Goal: Task Accomplishment & Management: Complete application form

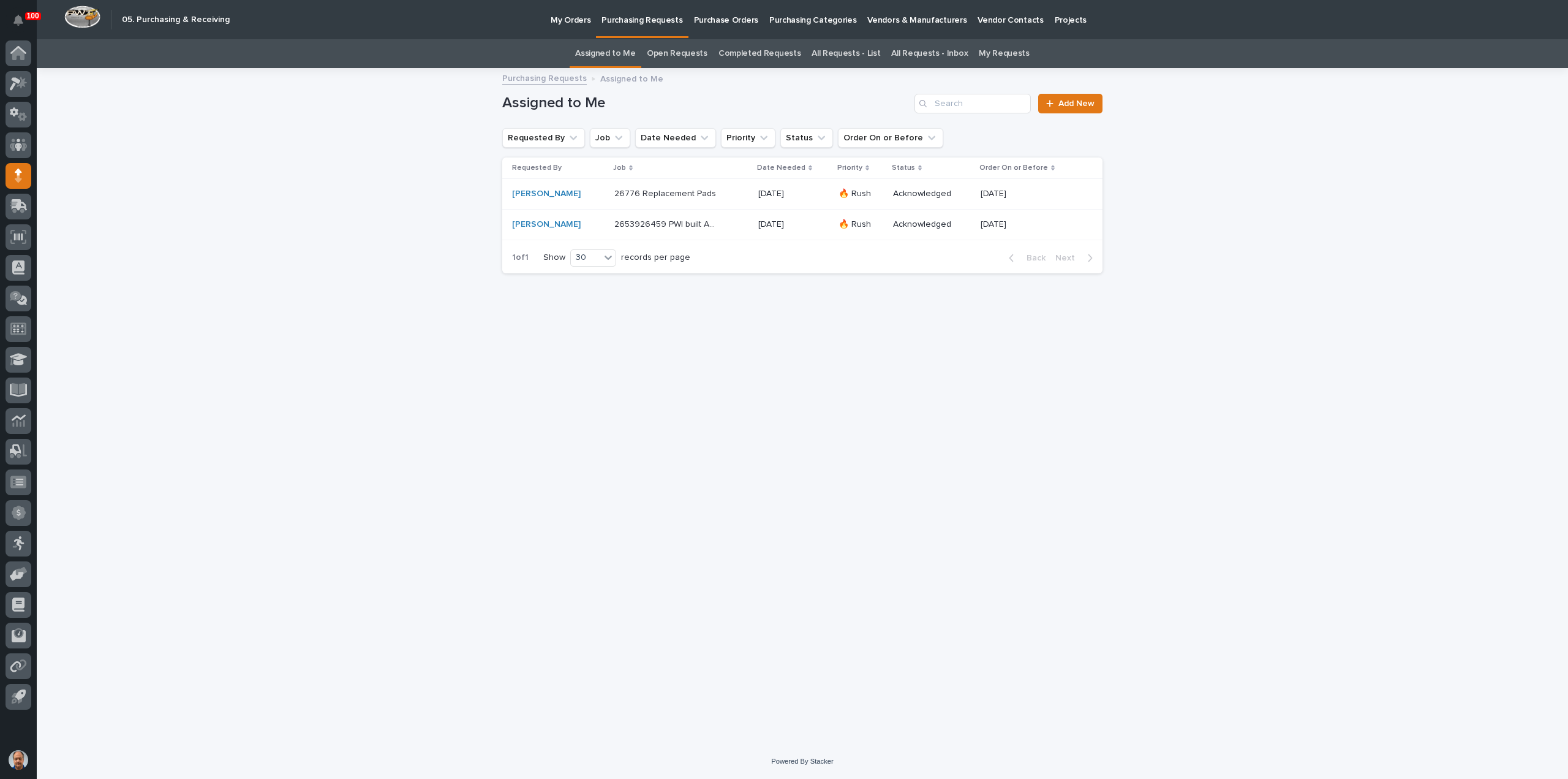
click at [680, 193] on p "26776 Replacement Pads" at bounding box center [667, 193] width 104 height 13
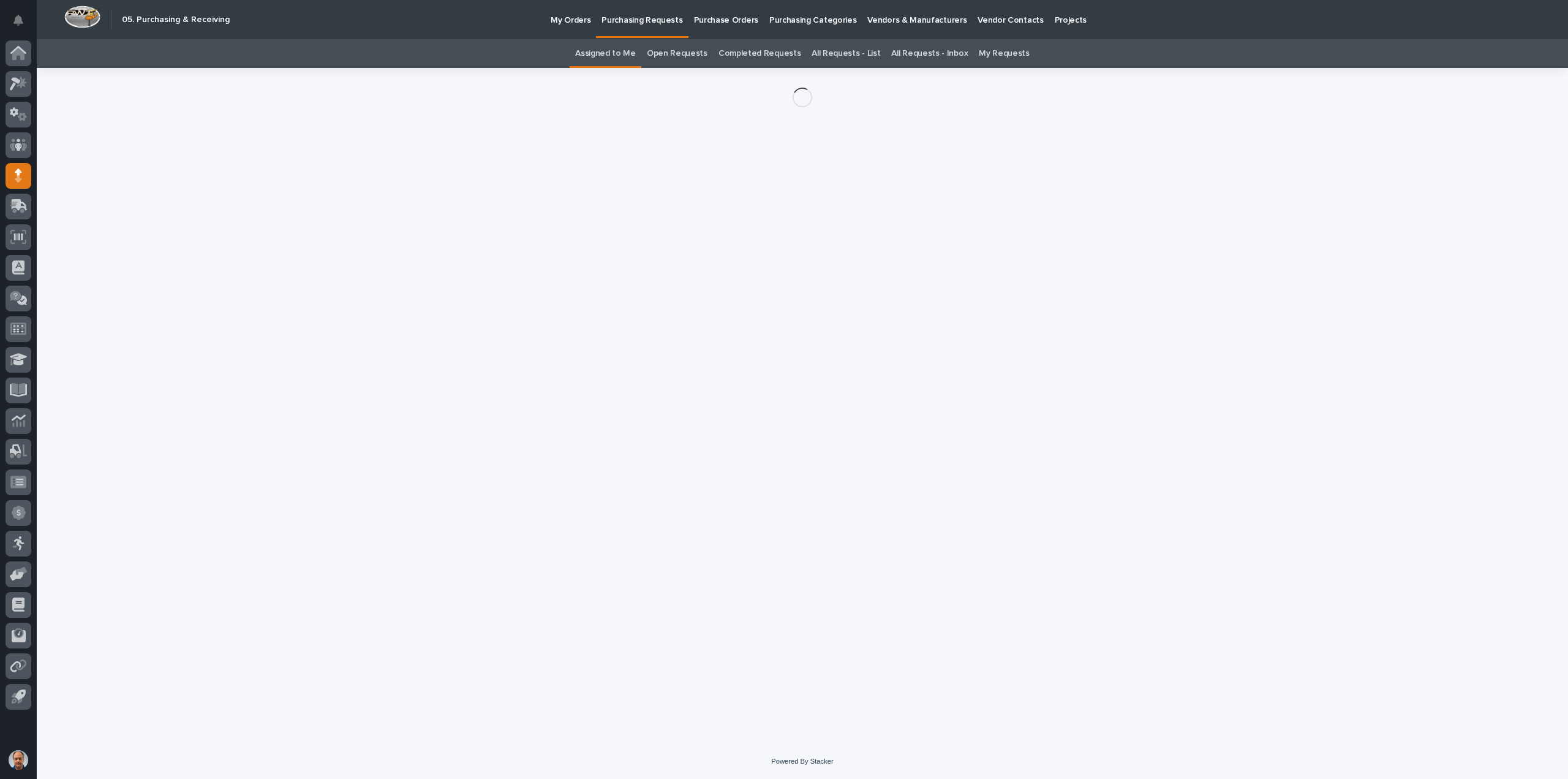
click at [679, 192] on div "Loading... Saving… Loading... Saving…" at bounding box center [802, 391] width 612 height 645
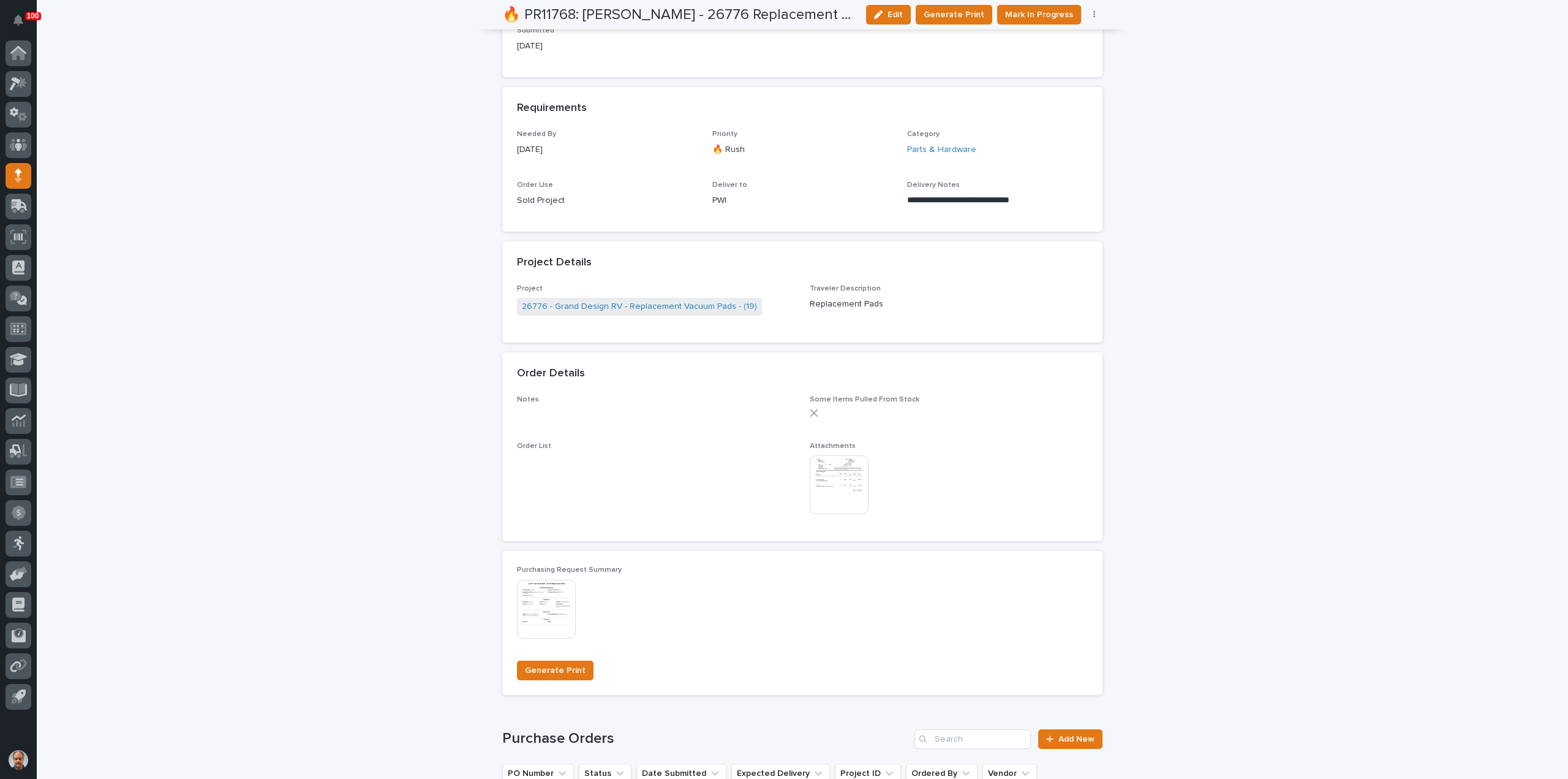
scroll to position [551, 0]
click at [846, 474] on img at bounding box center [839, 483] width 59 height 59
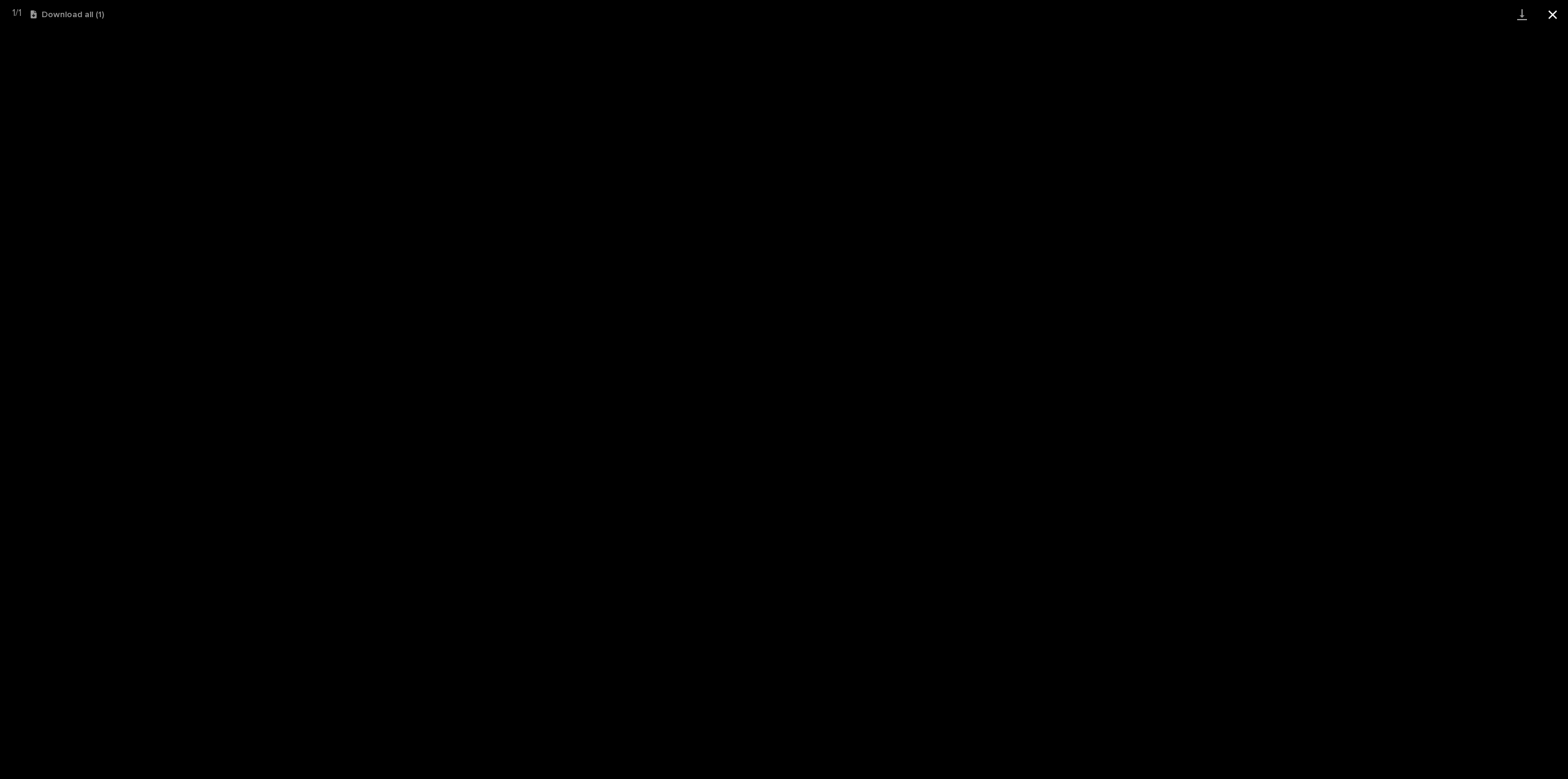
click at [1552, 16] on button "Close gallery" at bounding box center [1552, 14] width 30 height 29
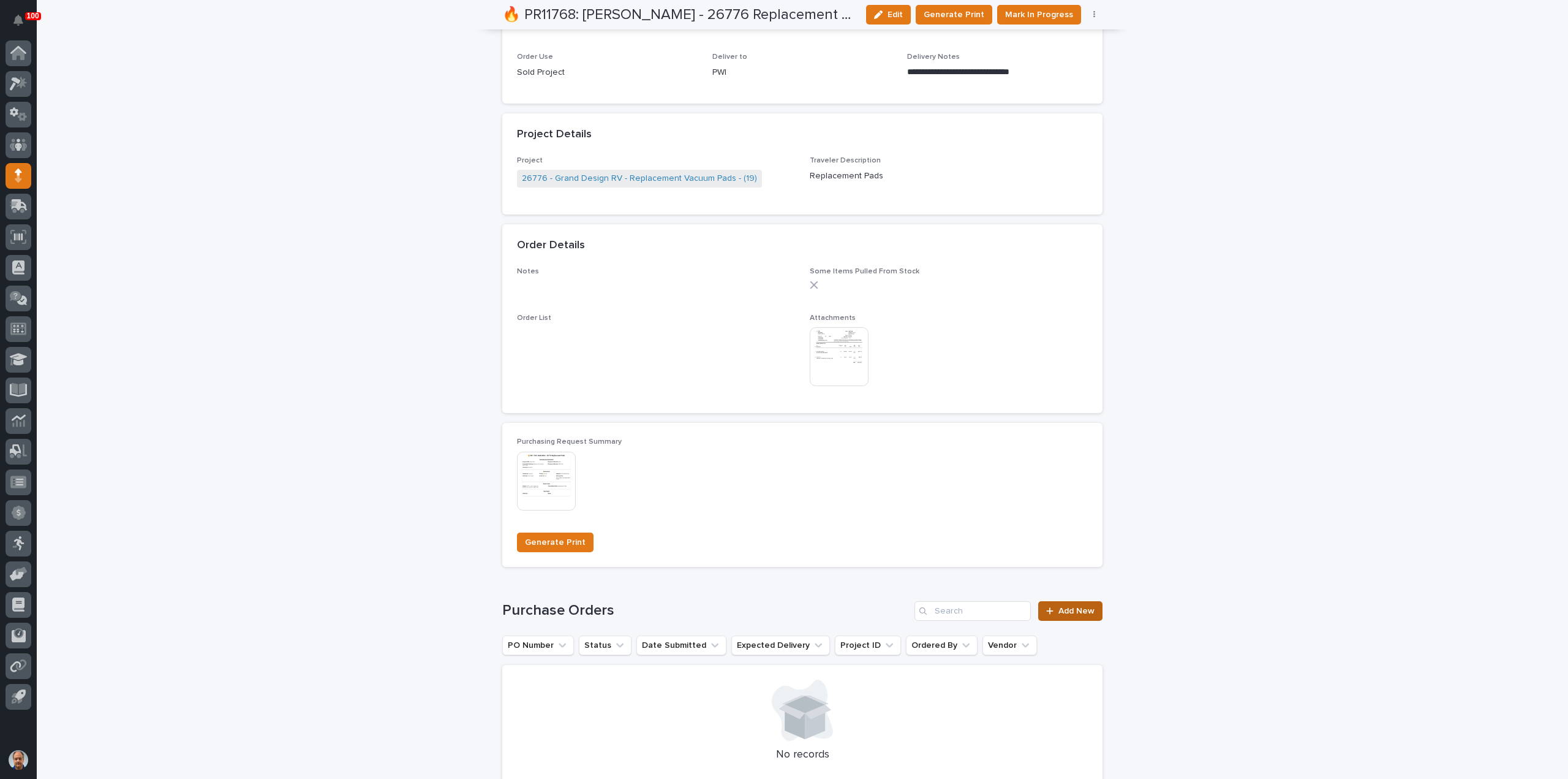
scroll to position [735, 0]
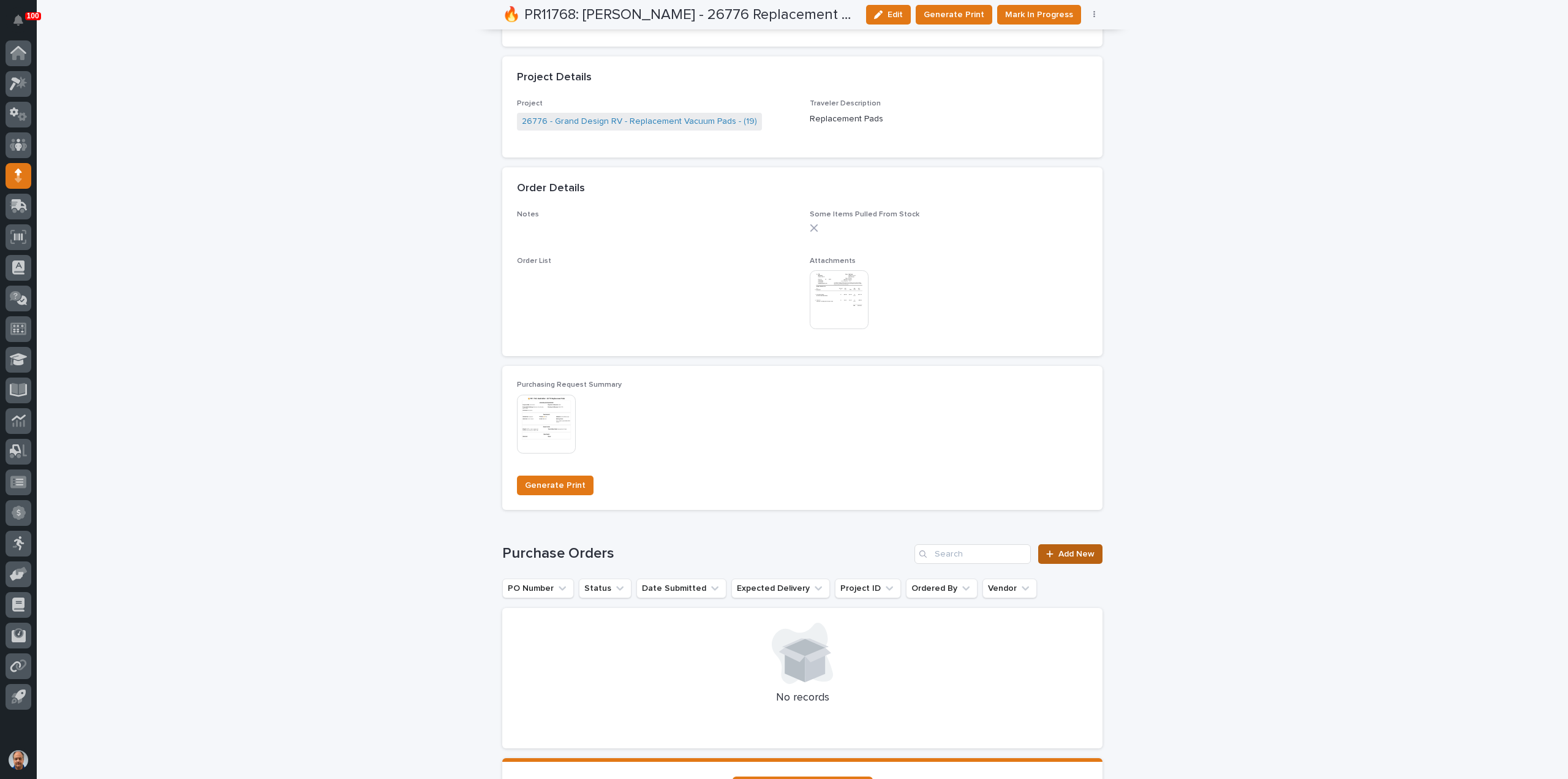
click at [1070, 550] on span "Add New" at bounding box center [1077, 554] width 36 height 8
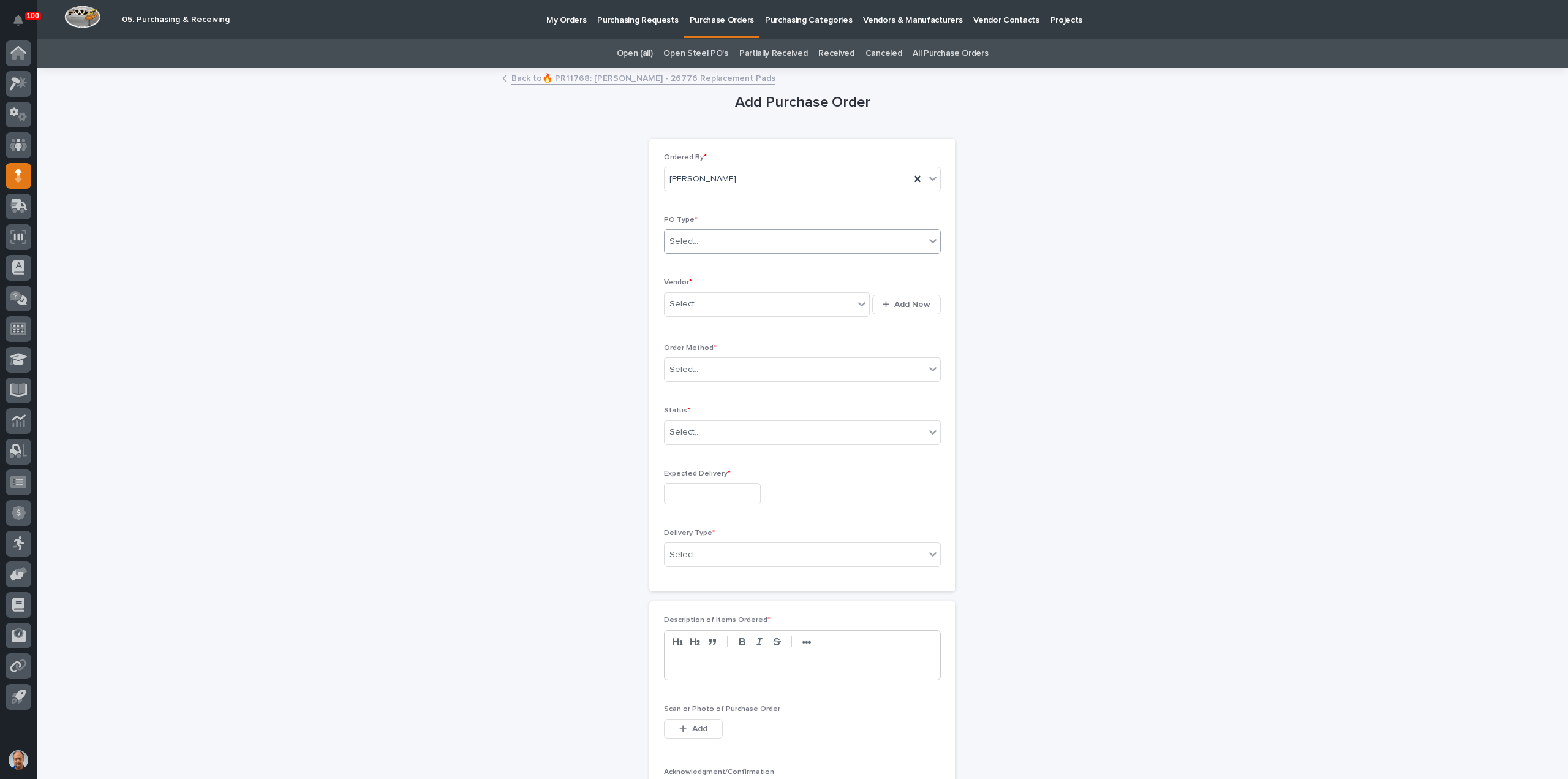
click at [726, 241] on div "Select..." at bounding box center [795, 242] width 260 height 21
click at [697, 289] on div "Paper" at bounding box center [798, 286] width 276 height 21
click at [702, 304] on div "Select..." at bounding box center [760, 304] width 190 height 21
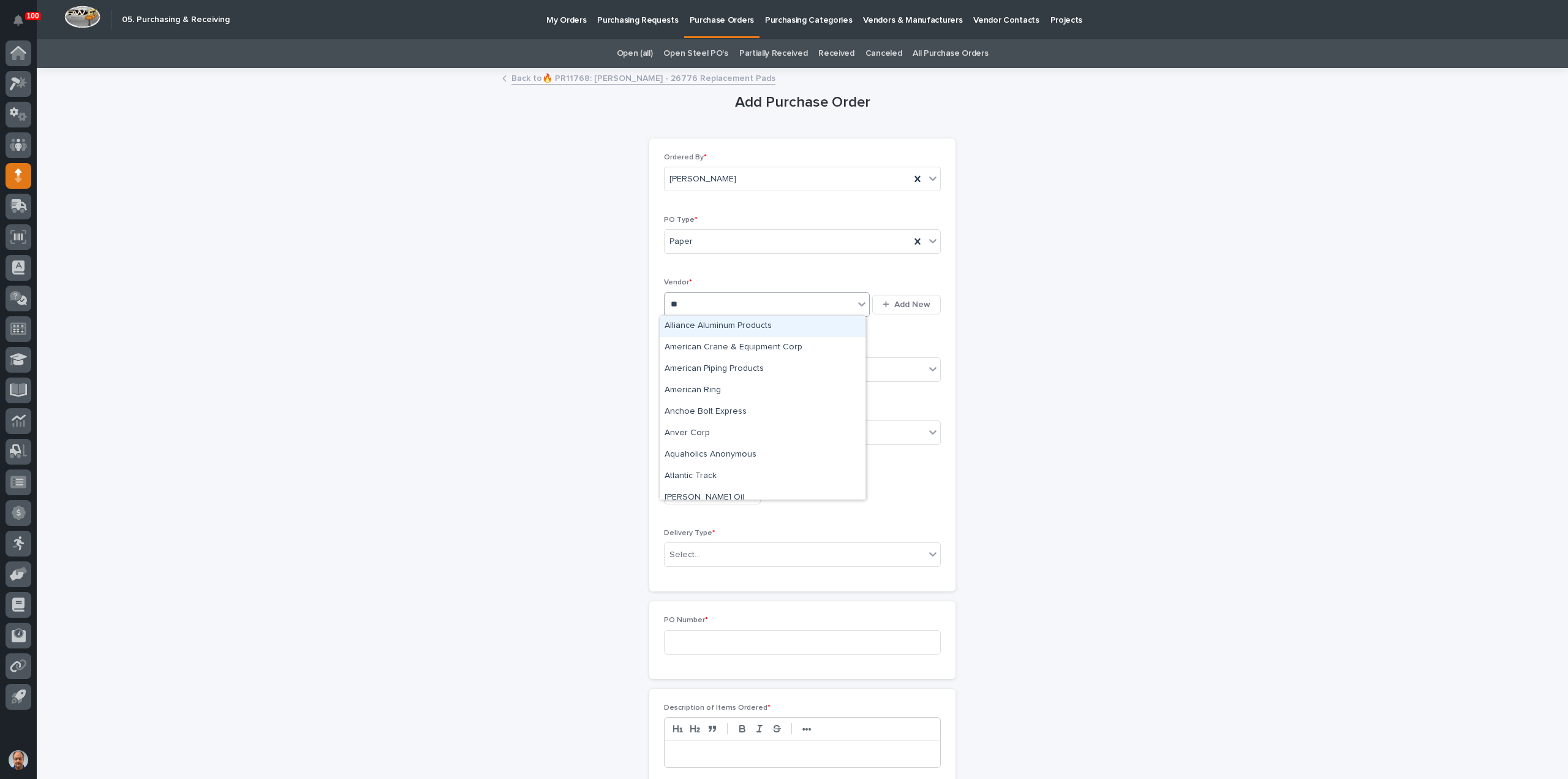
type input "***"
click at [717, 324] on div "Anver Corp" at bounding box center [763, 326] width 206 height 21
click at [718, 364] on div "Select..." at bounding box center [795, 369] width 260 height 21
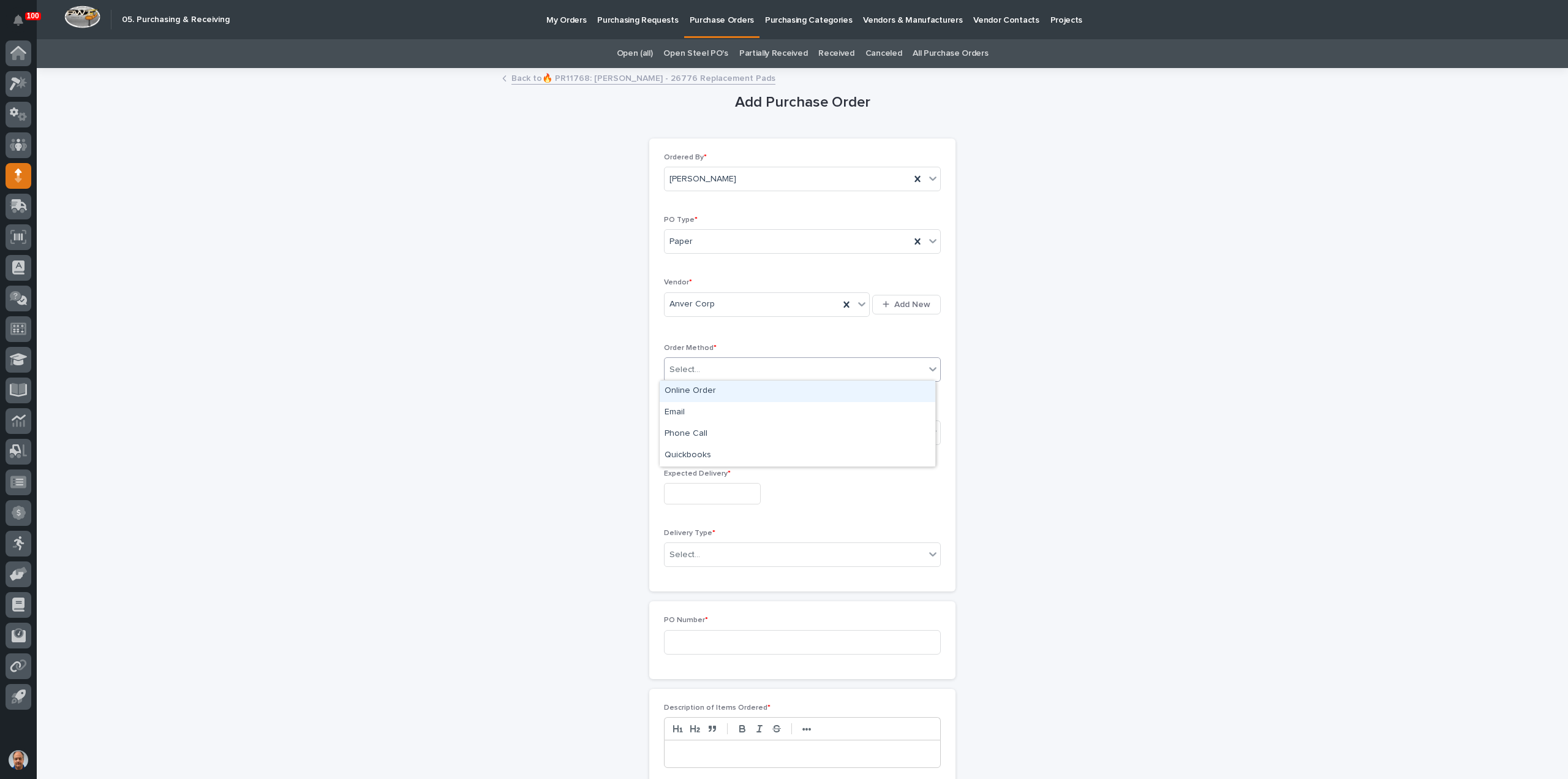
click at [707, 391] on div "Online Order" at bounding box center [798, 392] width 276 height 21
click at [724, 367] on div "Online Order" at bounding box center [788, 369] width 246 height 21
drag, startPoint x: 714, startPoint y: 400, endPoint x: 700, endPoint y: 419, distance: 23.6
click at [699, 408] on div "Email" at bounding box center [798, 413] width 276 height 21
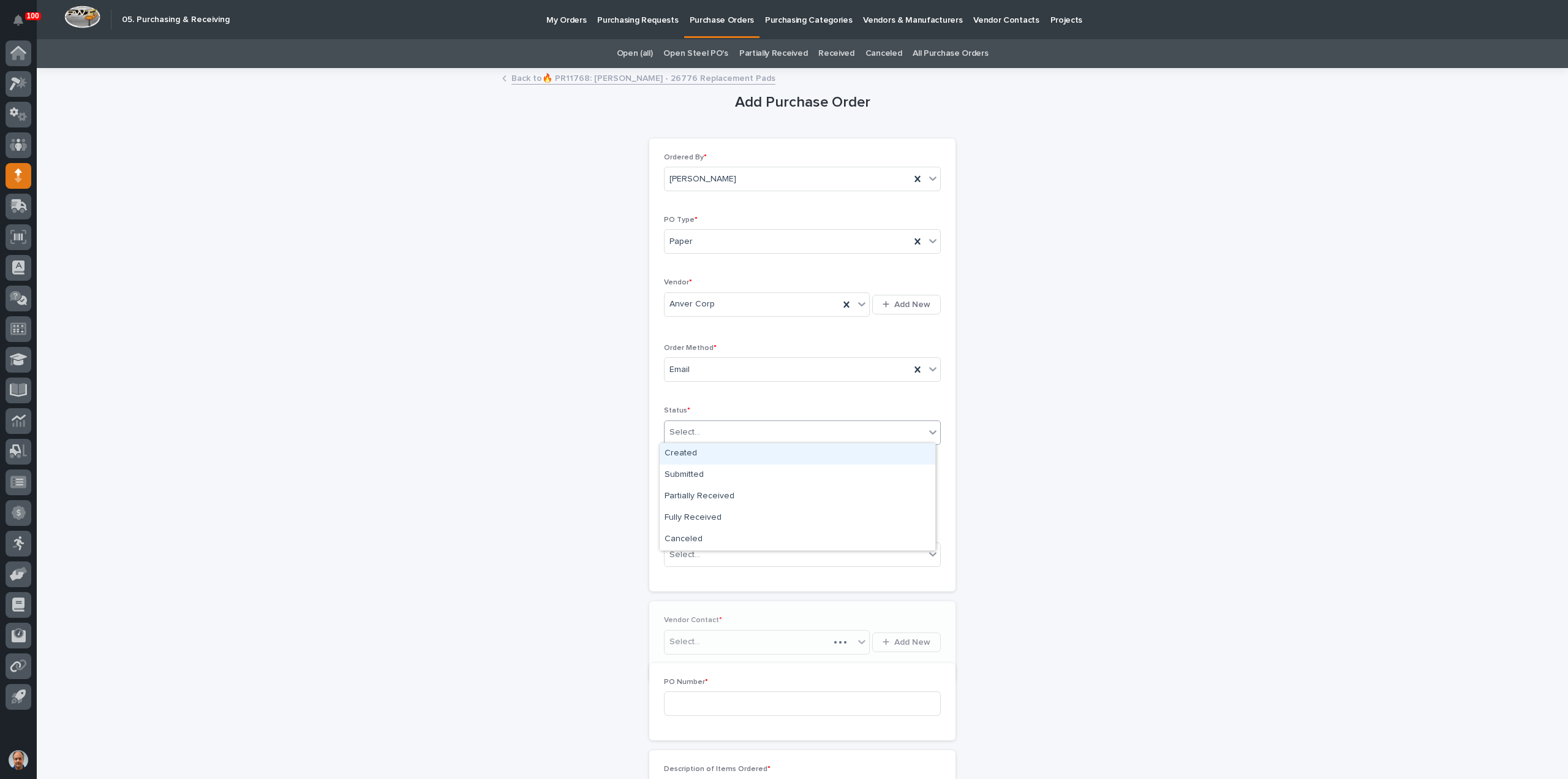
click at [703, 434] on div "Select..." at bounding box center [795, 432] width 260 height 21
click at [698, 474] on div "Submitted" at bounding box center [798, 476] width 276 height 21
click at [707, 495] on input "text" at bounding box center [712, 494] width 96 height 21
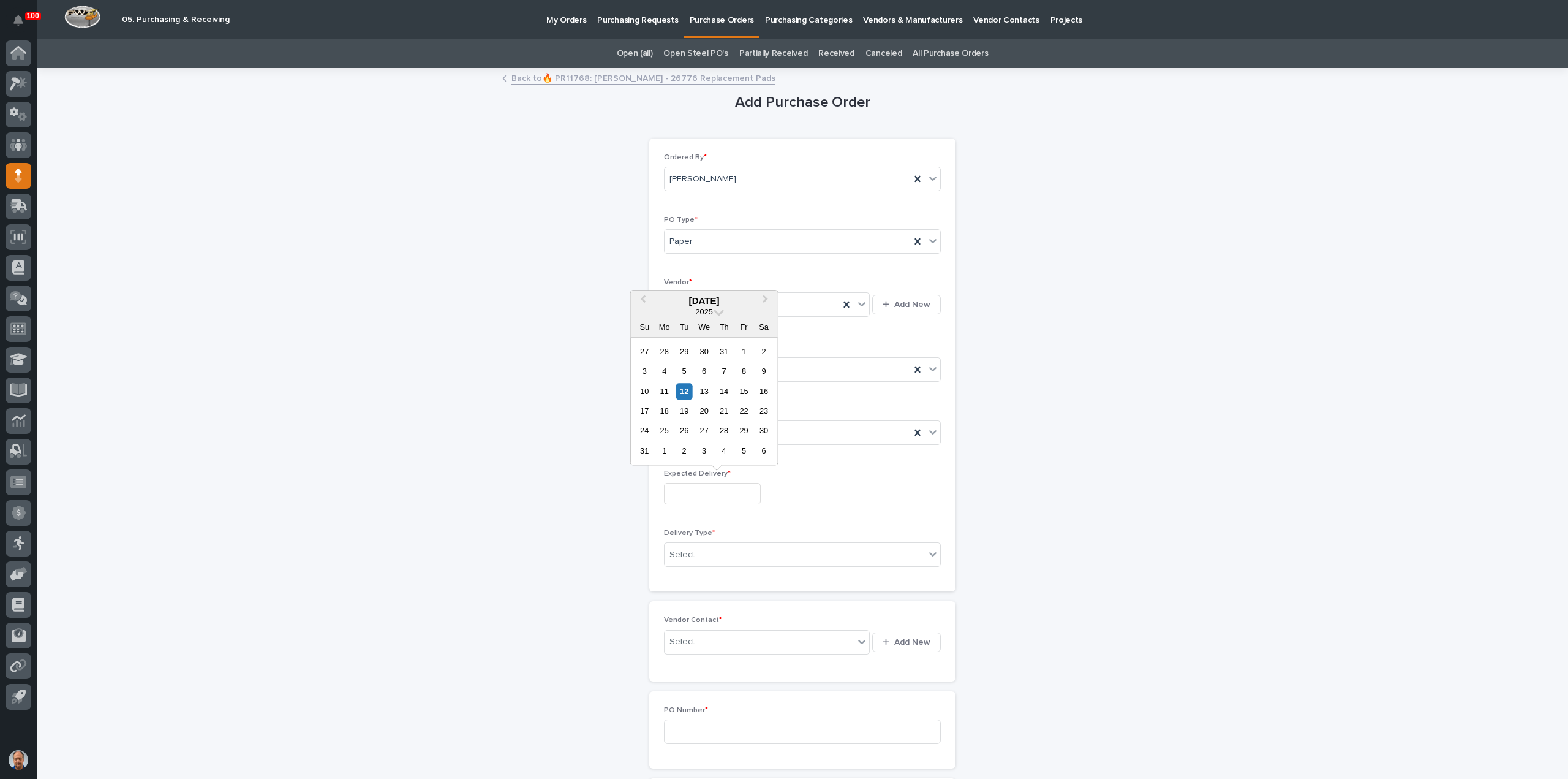
click at [746, 410] on div "22" at bounding box center [744, 411] width 16 height 16
type input "**********"
drag, startPoint x: 709, startPoint y: 547, endPoint x: 710, endPoint y: 560, distance: 13.0
click at [709, 548] on div "Select..." at bounding box center [795, 555] width 260 height 21
click at [700, 572] on div "Deliver to PWI" at bounding box center [798, 575] width 276 height 21
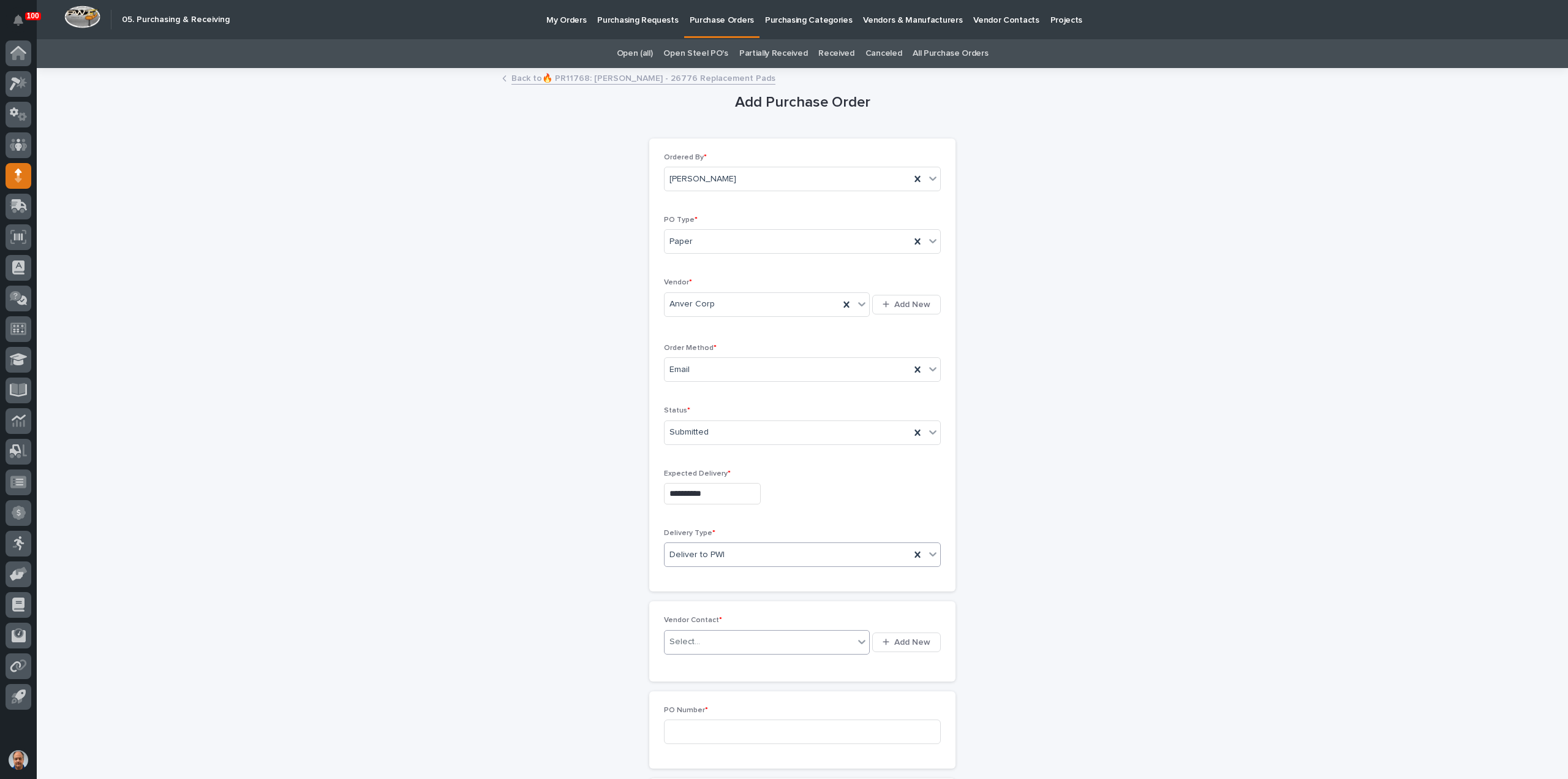
click at [711, 636] on div "Select..." at bounding box center [760, 641] width 190 height 21
type input "***"
click at [762, 663] on div "Anver Corp - [PERSON_NAME]" at bounding box center [763, 662] width 206 height 21
drag, startPoint x: 722, startPoint y: 727, endPoint x: 807, endPoint y: 758, distance: 90.5
click at [729, 734] on input at bounding box center [803, 732] width 277 height 25
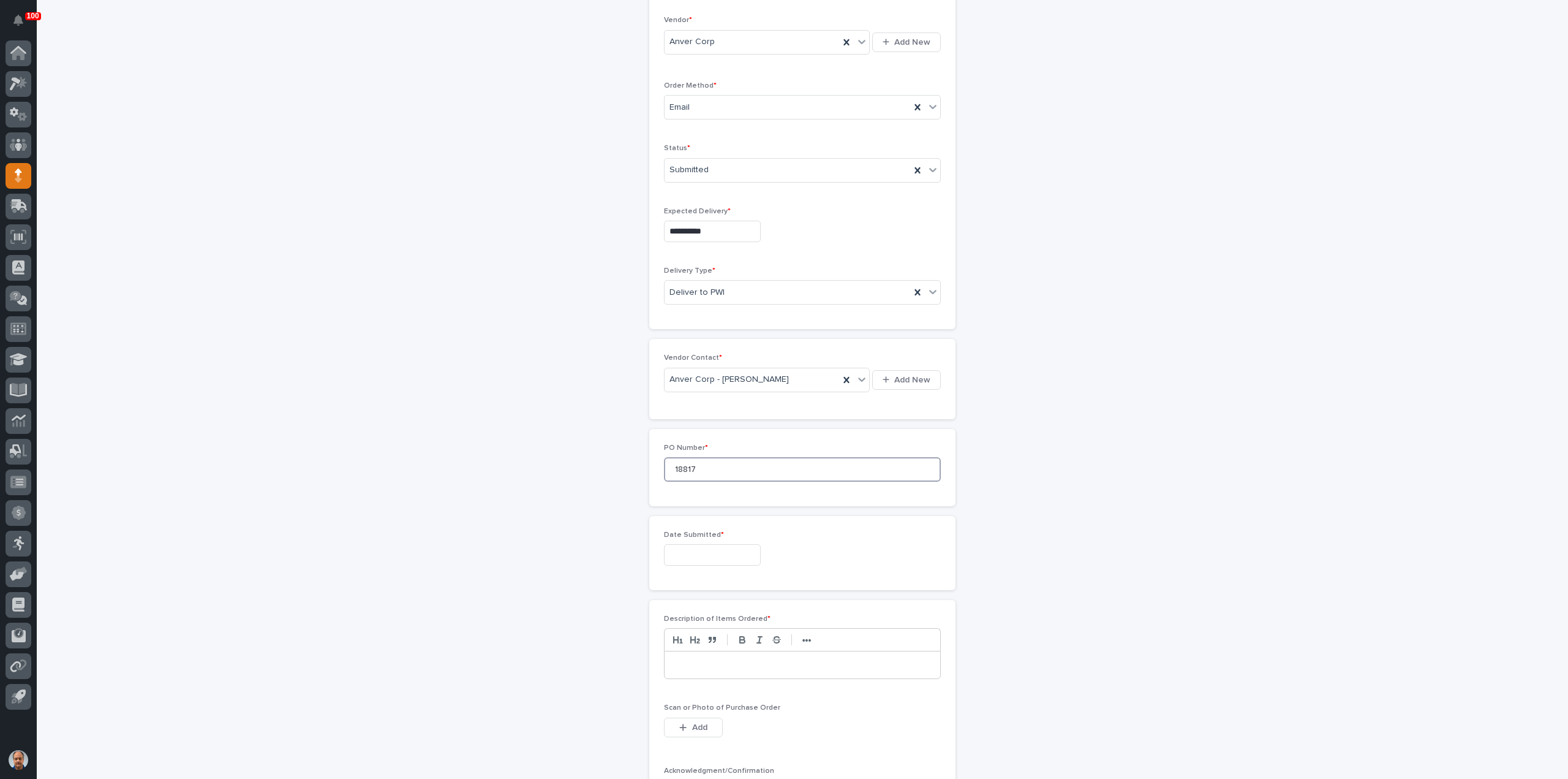
scroll to position [307, 0]
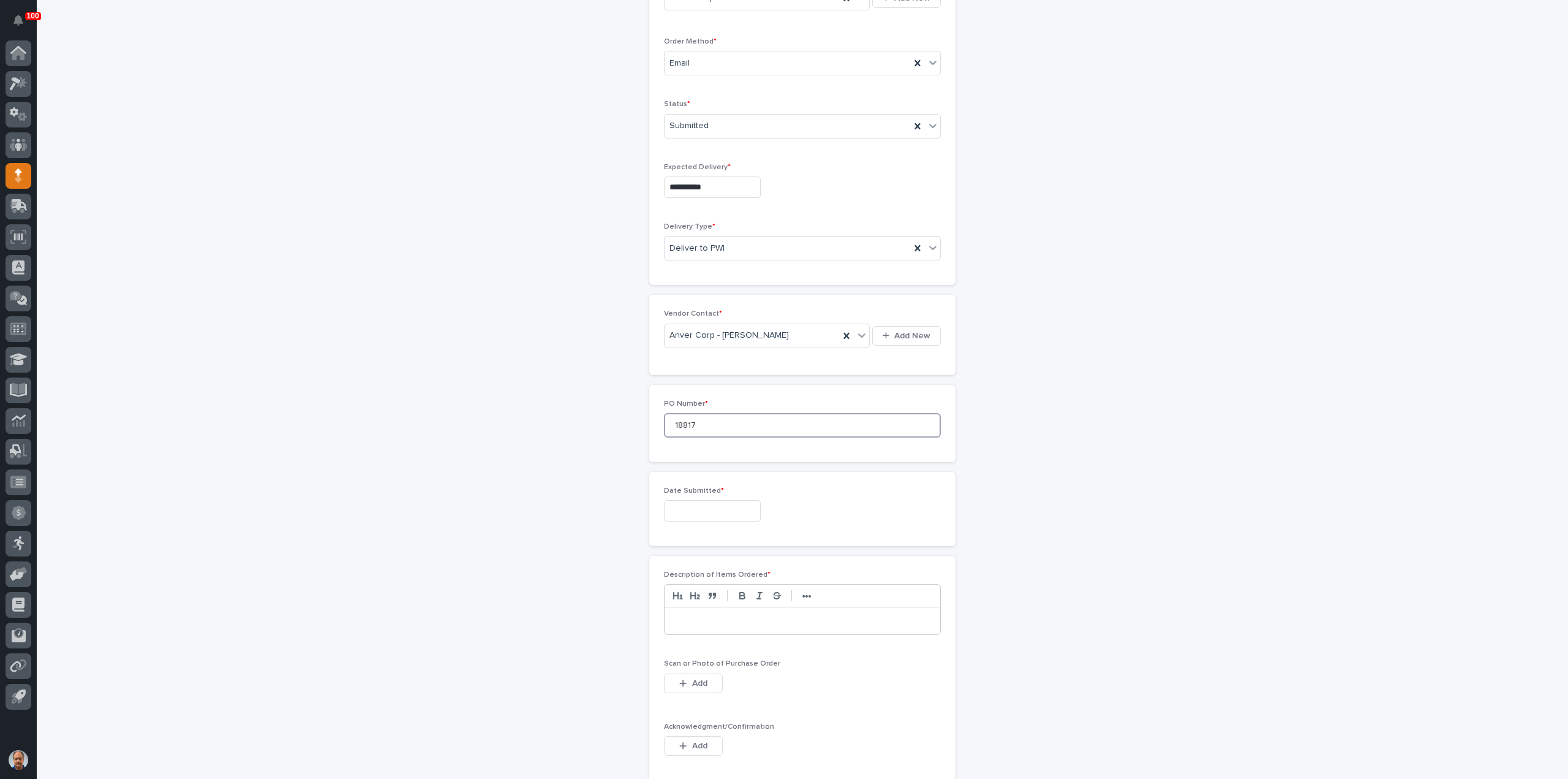
type input "18817"
click at [707, 503] on input "text" at bounding box center [712, 511] width 96 height 21
click at [684, 407] on div "12" at bounding box center [685, 408] width 16 height 16
type input "**********"
click at [718, 615] on p at bounding box center [803, 621] width 257 height 12
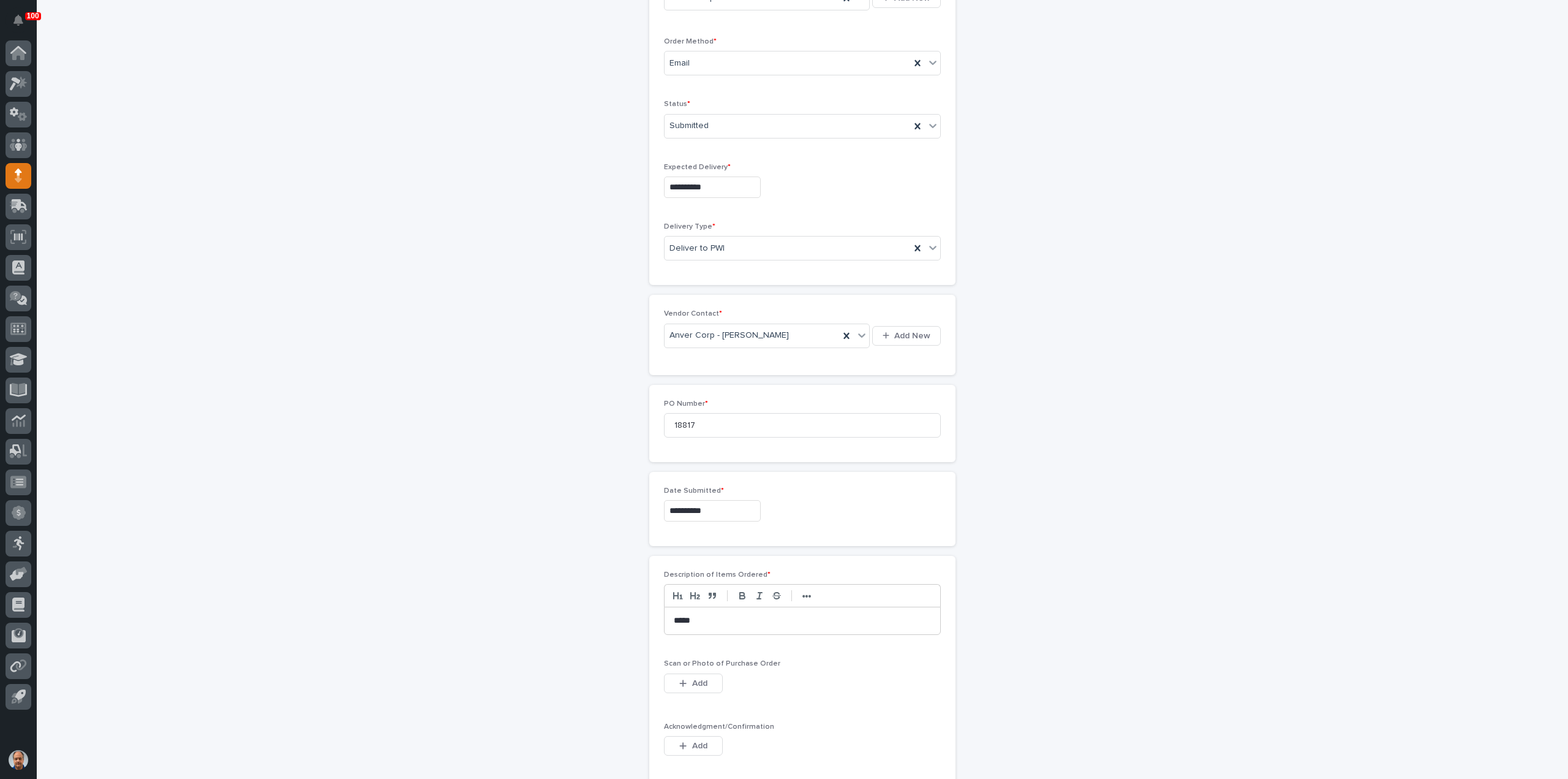
click at [669, 618] on div "****" at bounding box center [803, 621] width 276 height 27
click at [701, 679] on span "Add" at bounding box center [700, 683] width 16 height 8
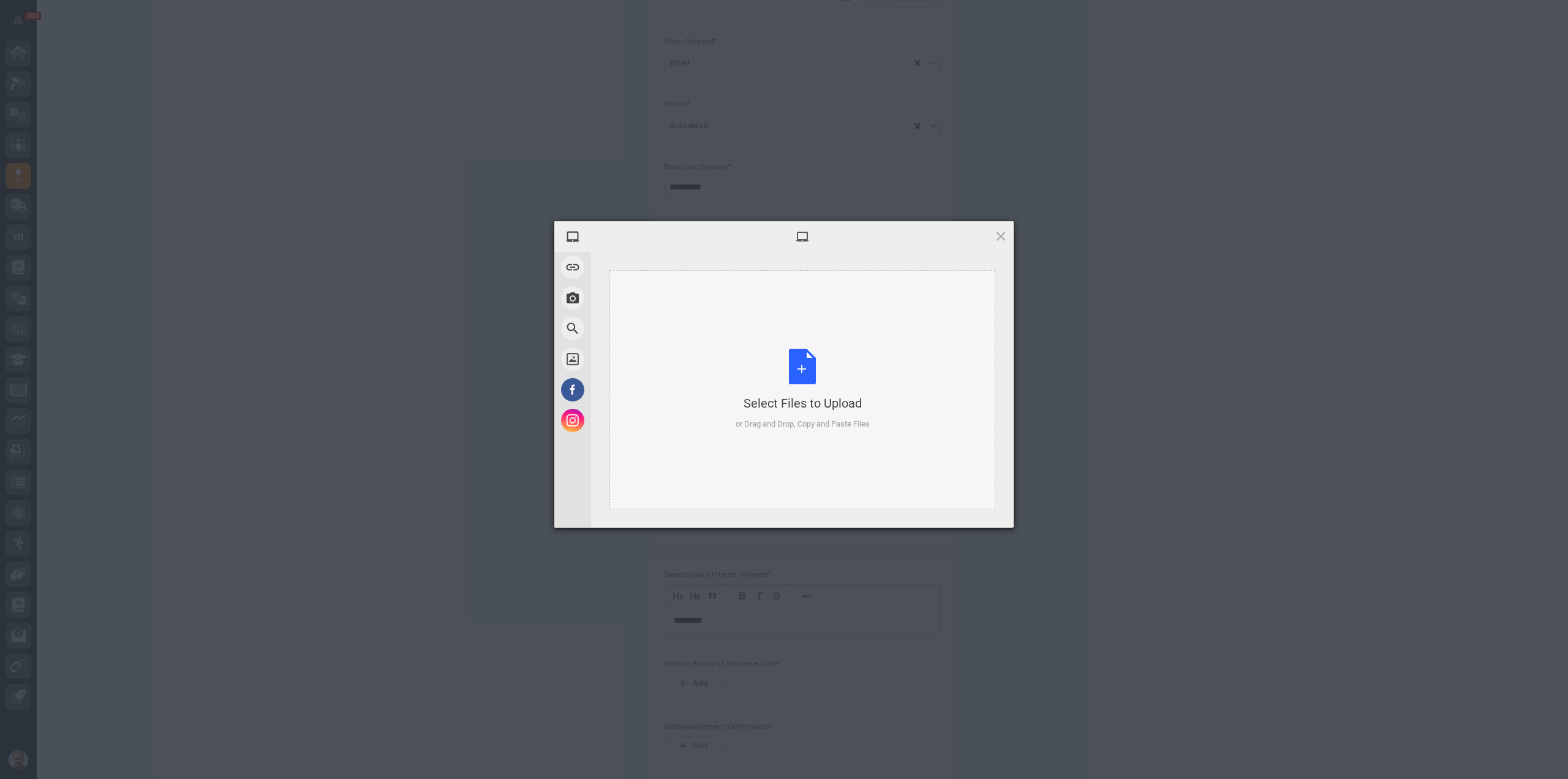
click at [801, 369] on div "Select Files to Upload or Drag and Drop, Copy and Paste Files" at bounding box center [803, 389] width 134 height 82
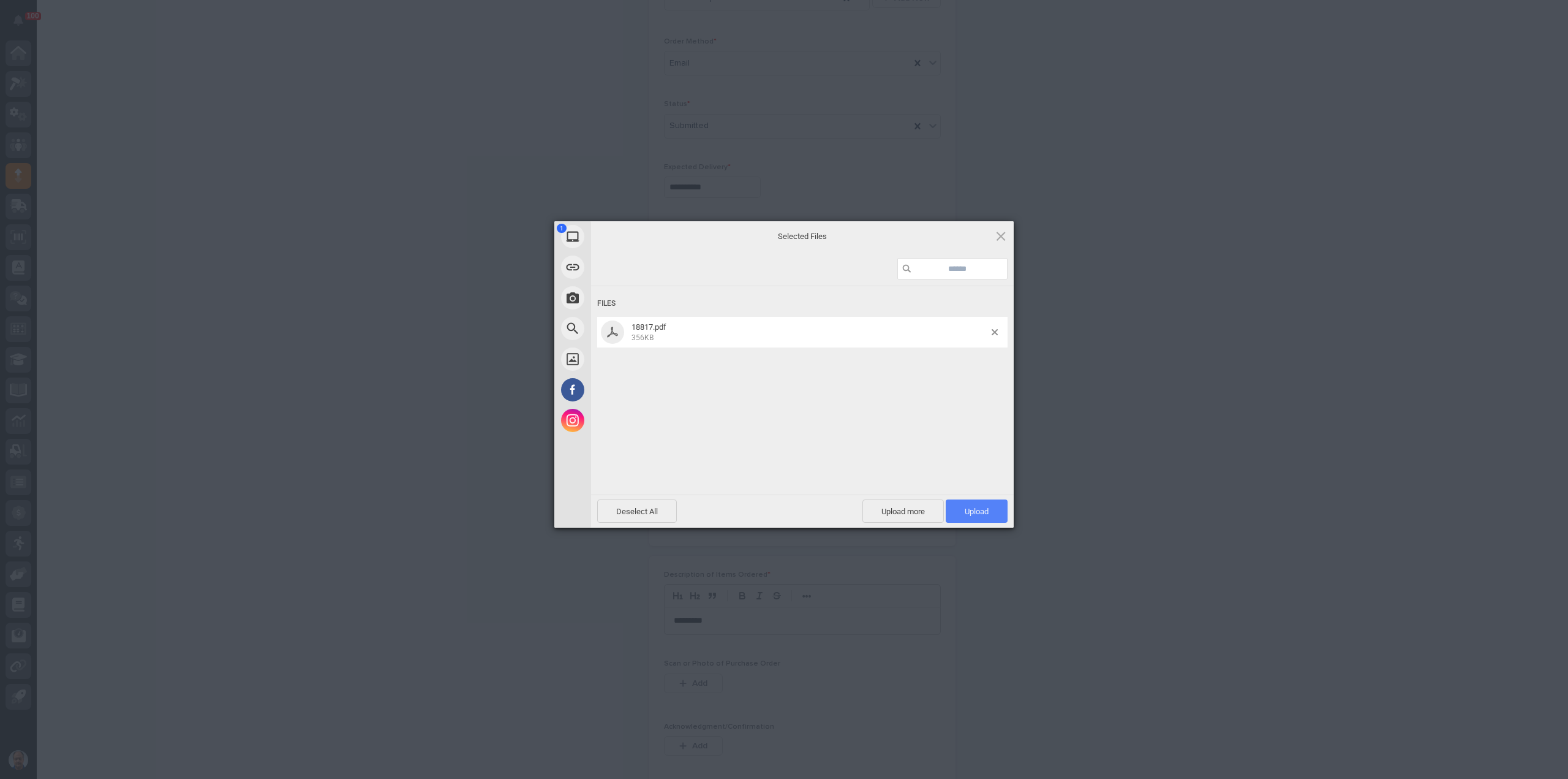
click at [984, 500] on span "Upload 1" at bounding box center [976, 511] width 62 height 23
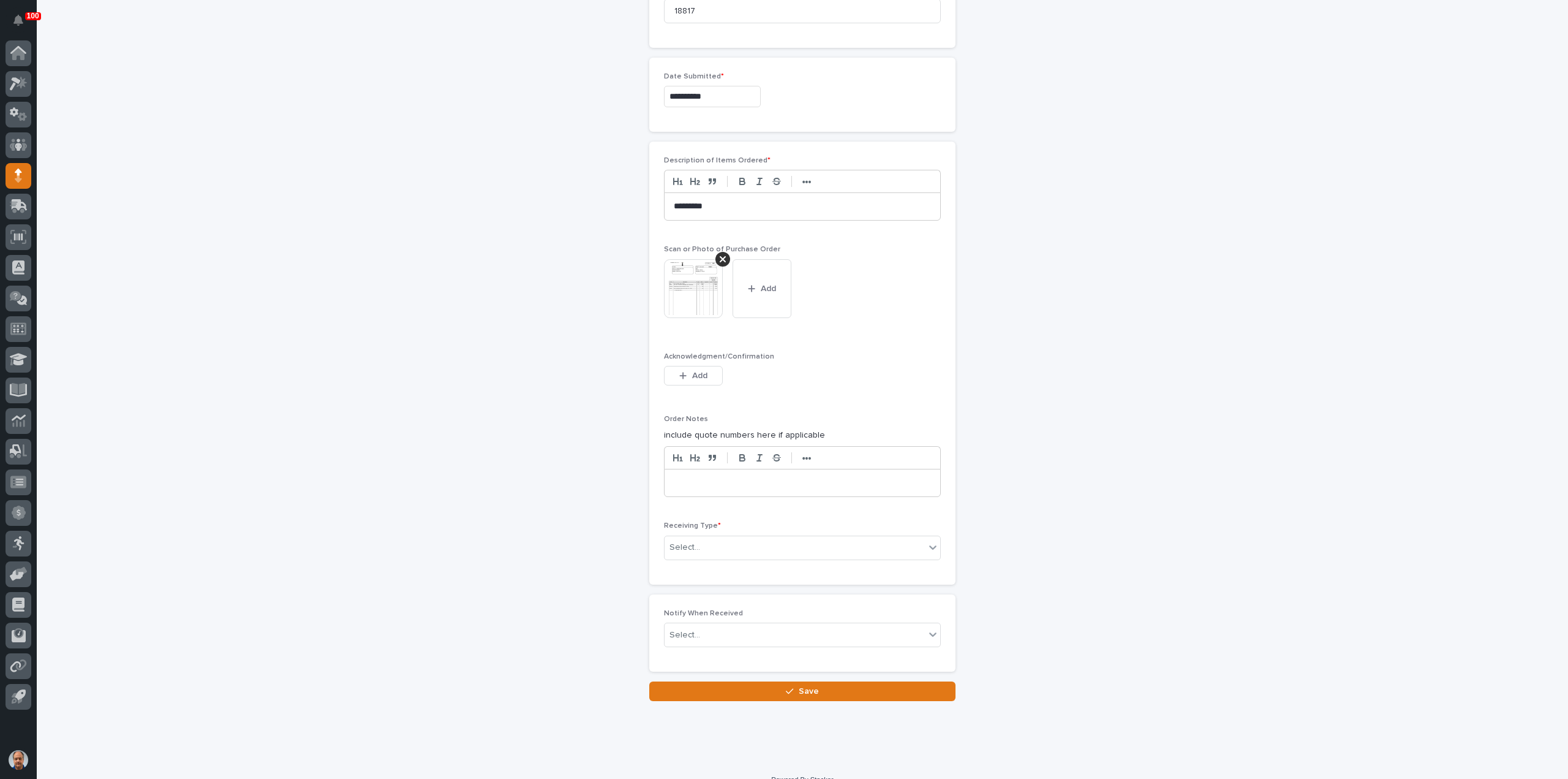
scroll to position [733, 0]
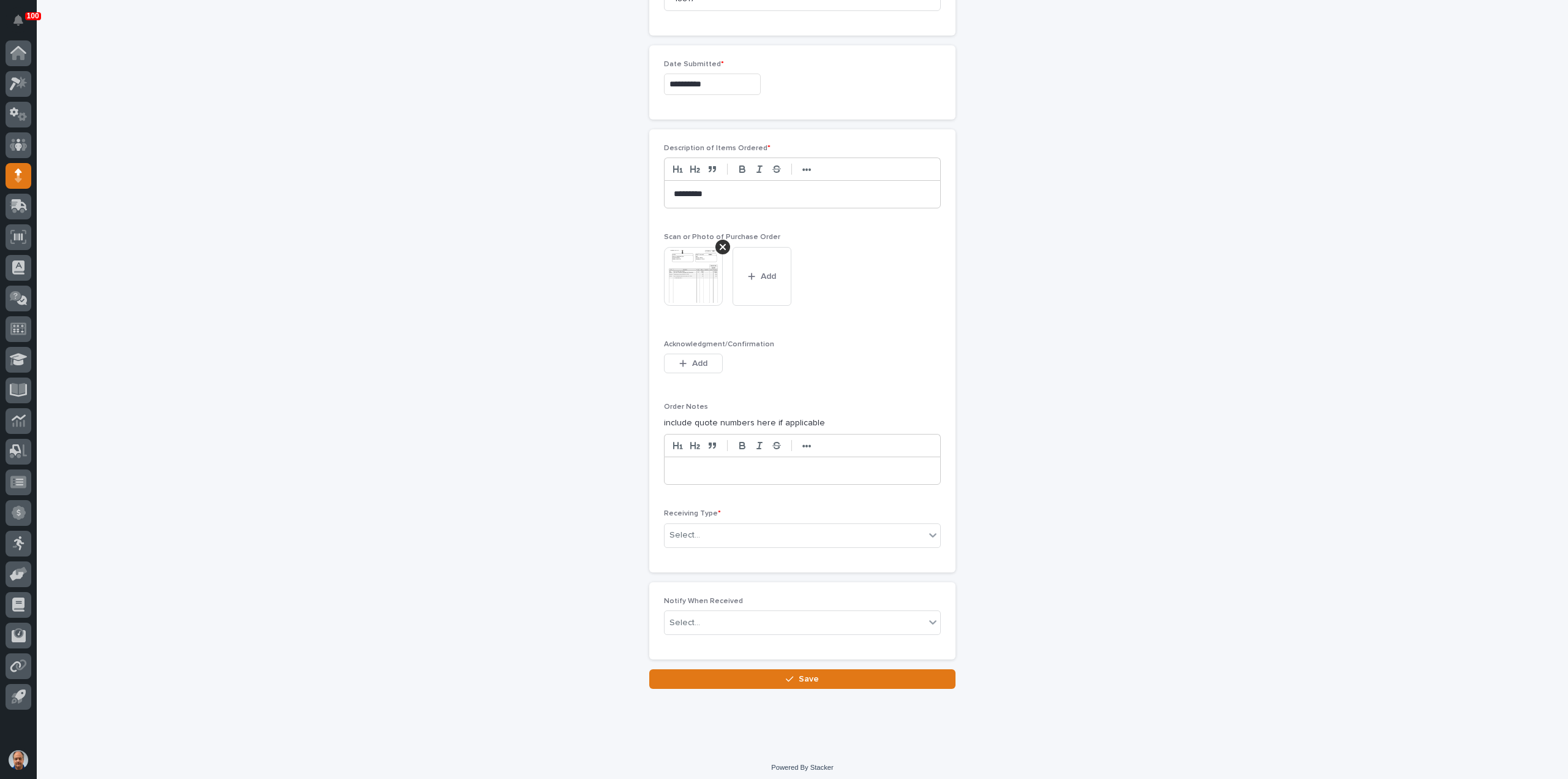
click at [693, 275] on img at bounding box center [693, 276] width 59 height 59
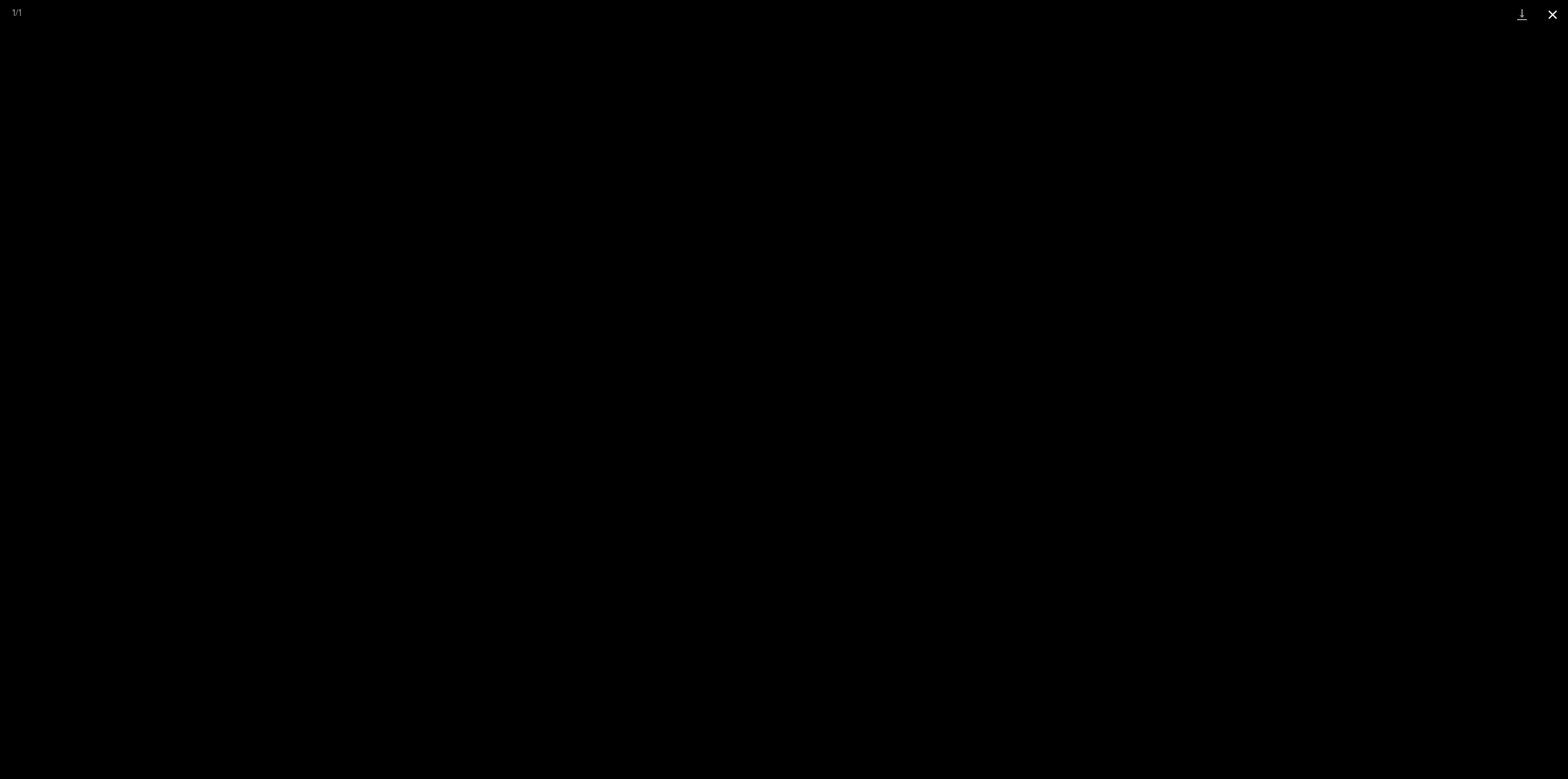
click at [1554, 11] on button "Close gallery" at bounding box center [1552, 14] width 30 height 29
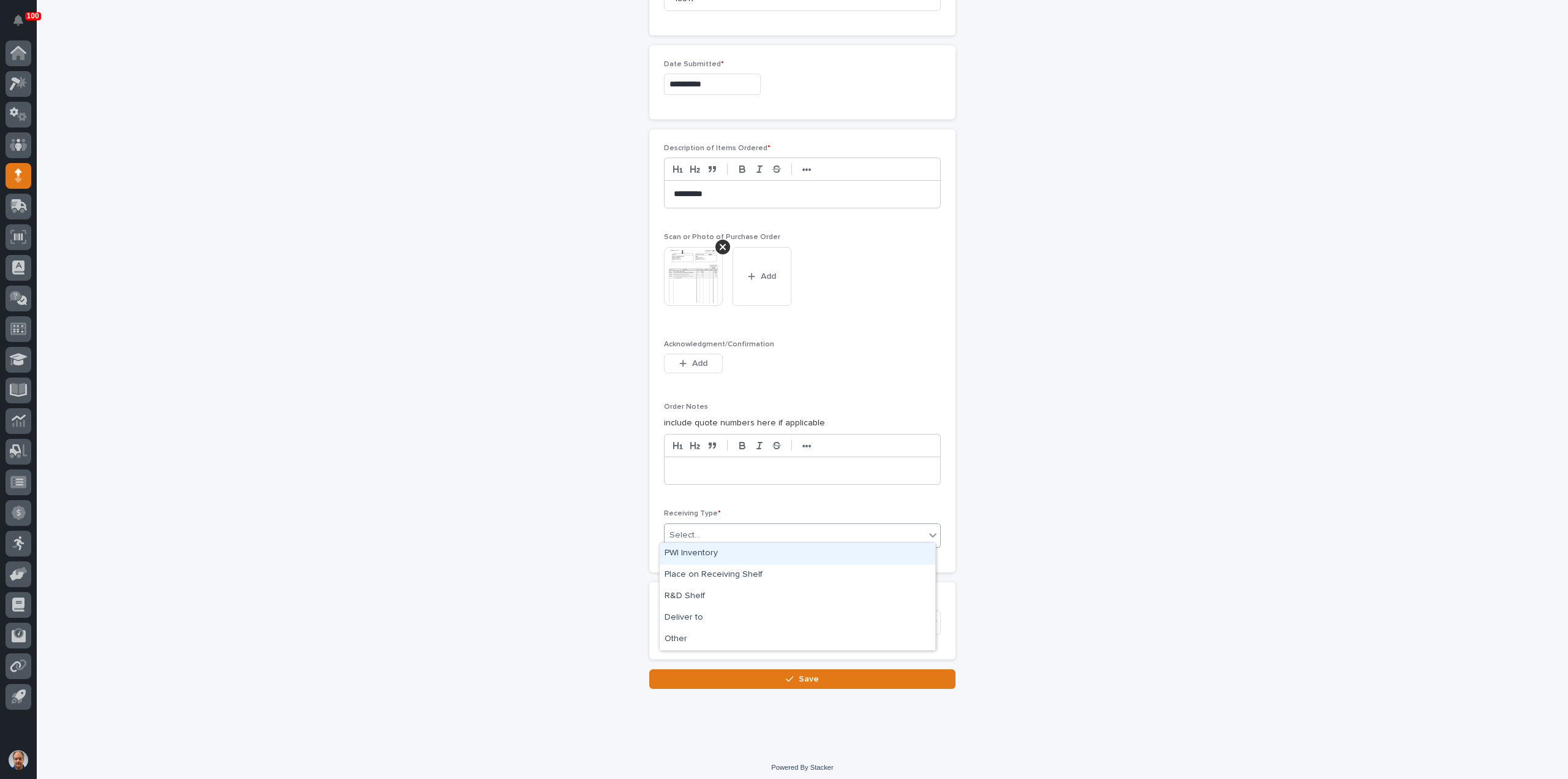
click at [763, 527] on div "Select..." at bounding box center [795, 535] width 260 height 21
click at [691, 617] on div "Deliver to" at bounding box center [798, 618] width 276 height 21
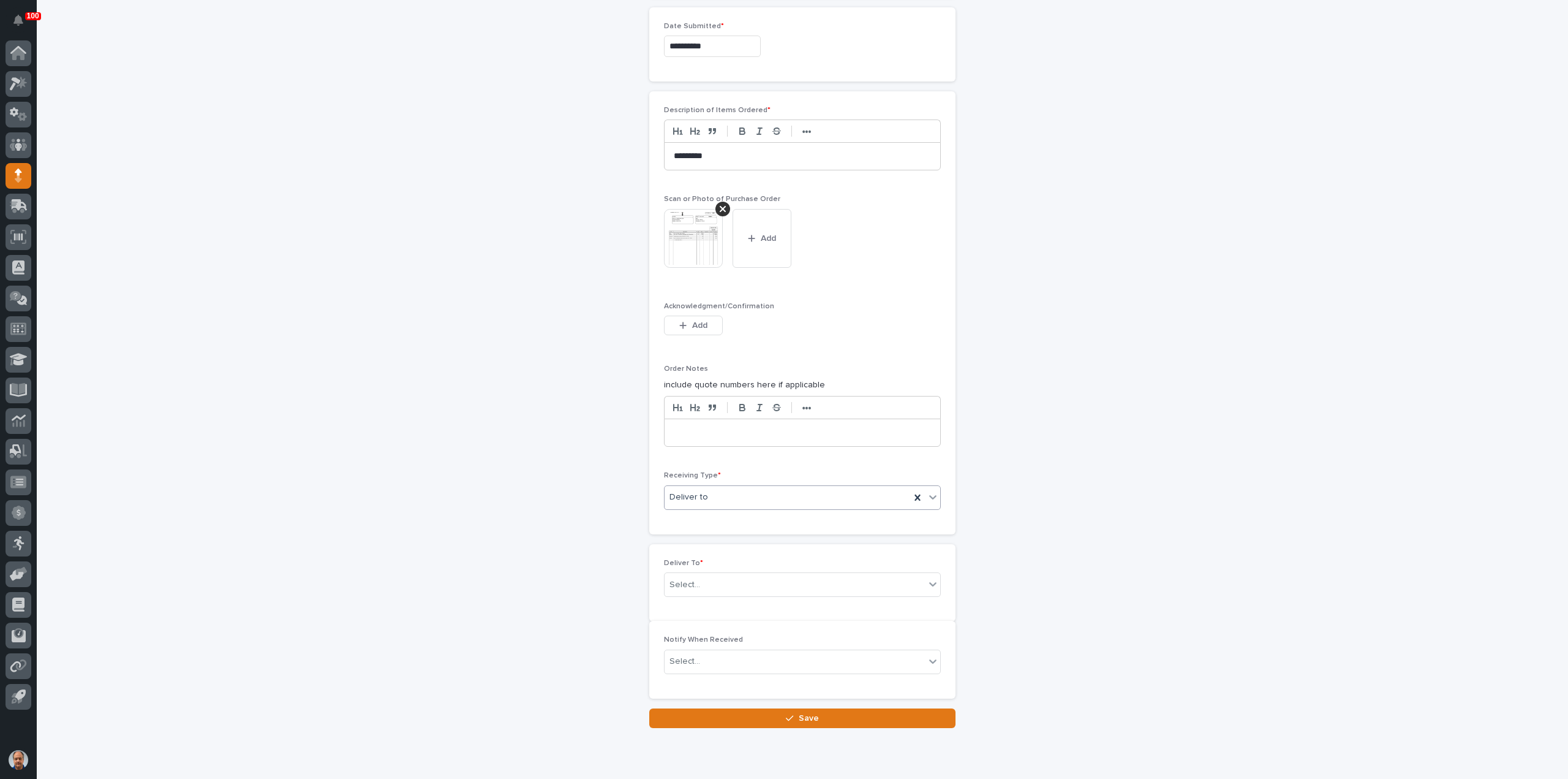
scroll to position [776, 0]
click at [724, 573] on div "Select..." at bounding box center [795, 580] width 260 height 21
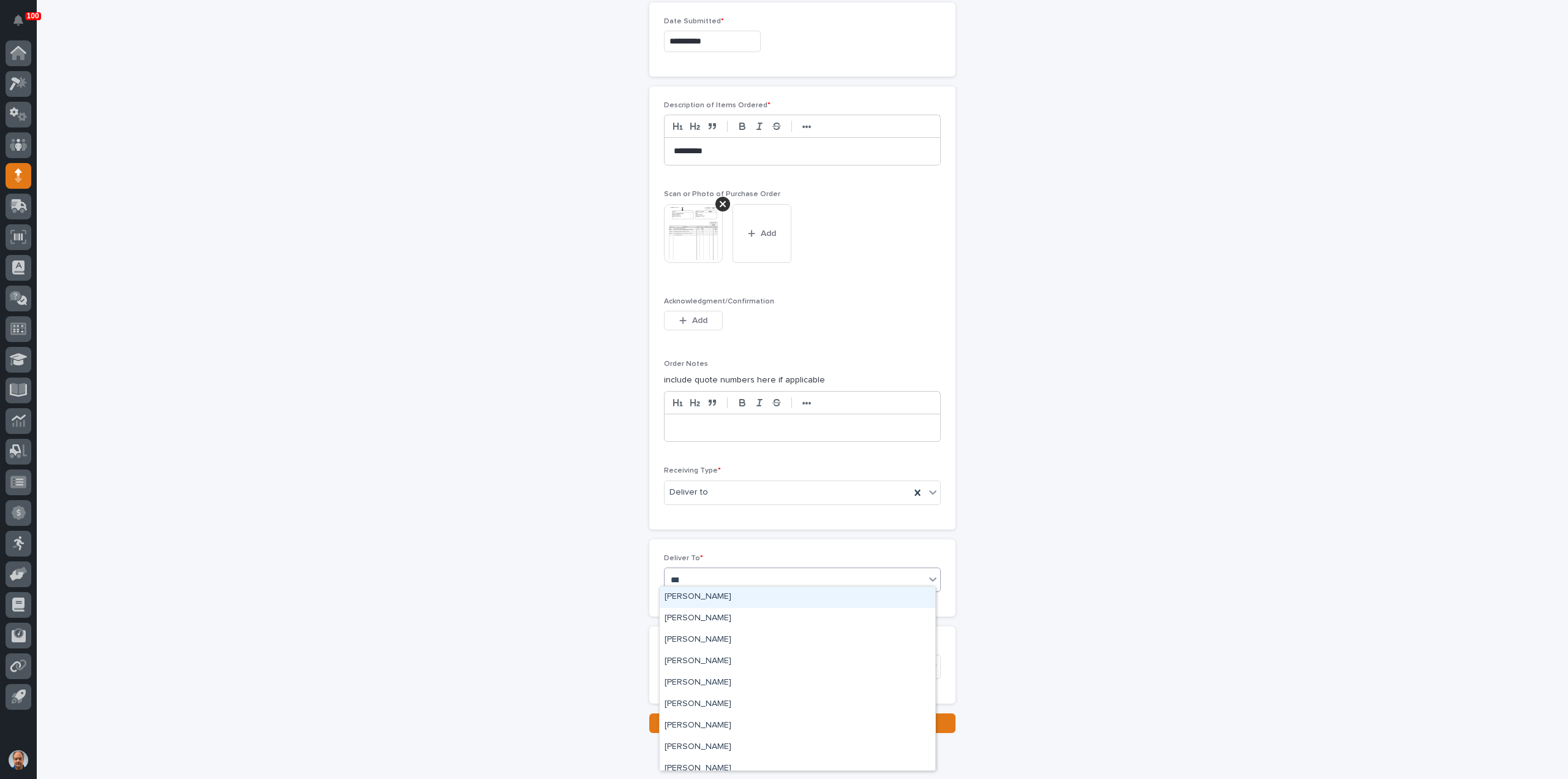
type input "****"
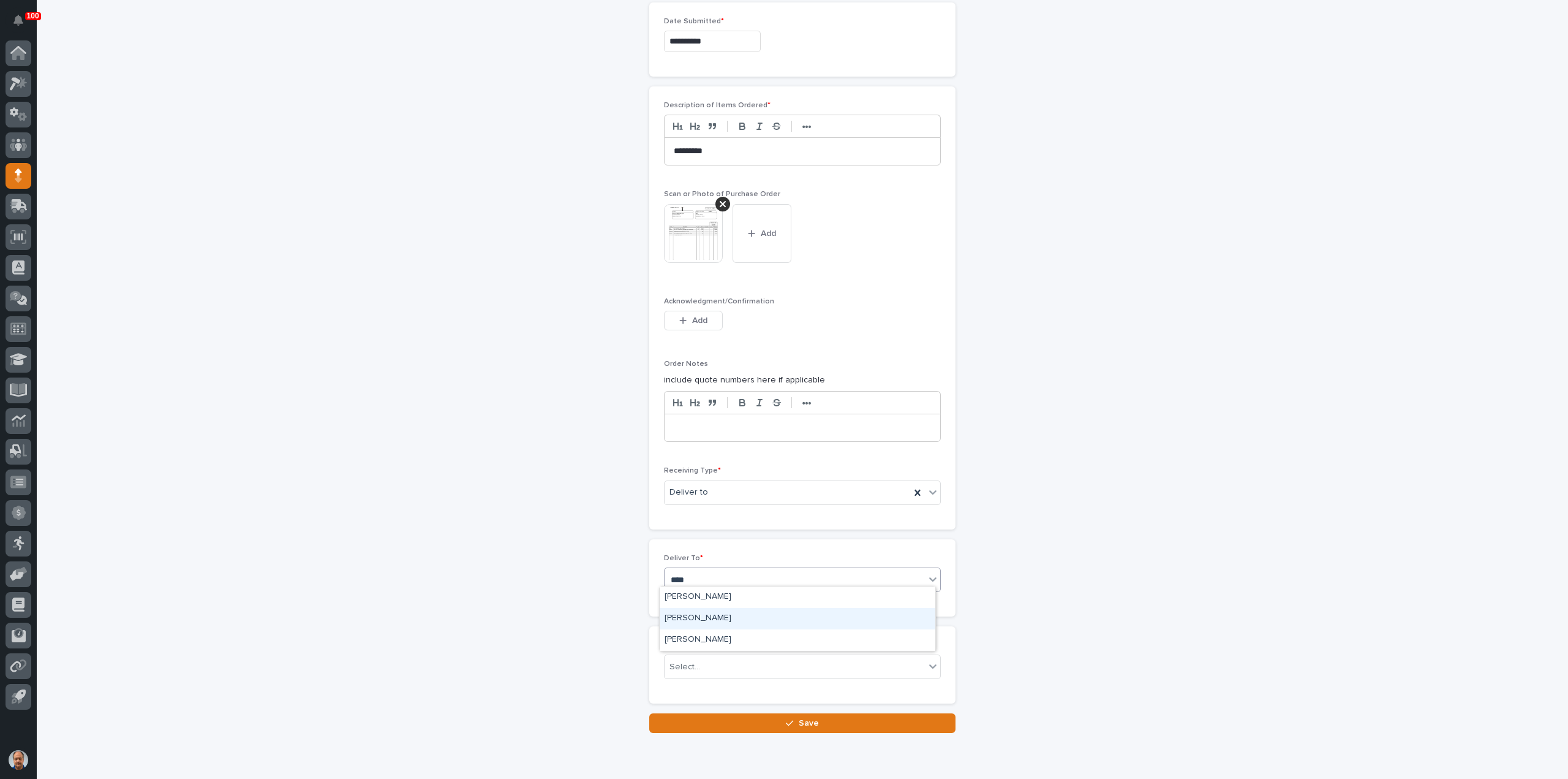
click at [681, 617] on div "[PERSON_NAME]" at bounding box center [798, 618] width 276 height 21
click at [808, 719] on span "Save" at bounding box center [808, 723] width 21 height 8
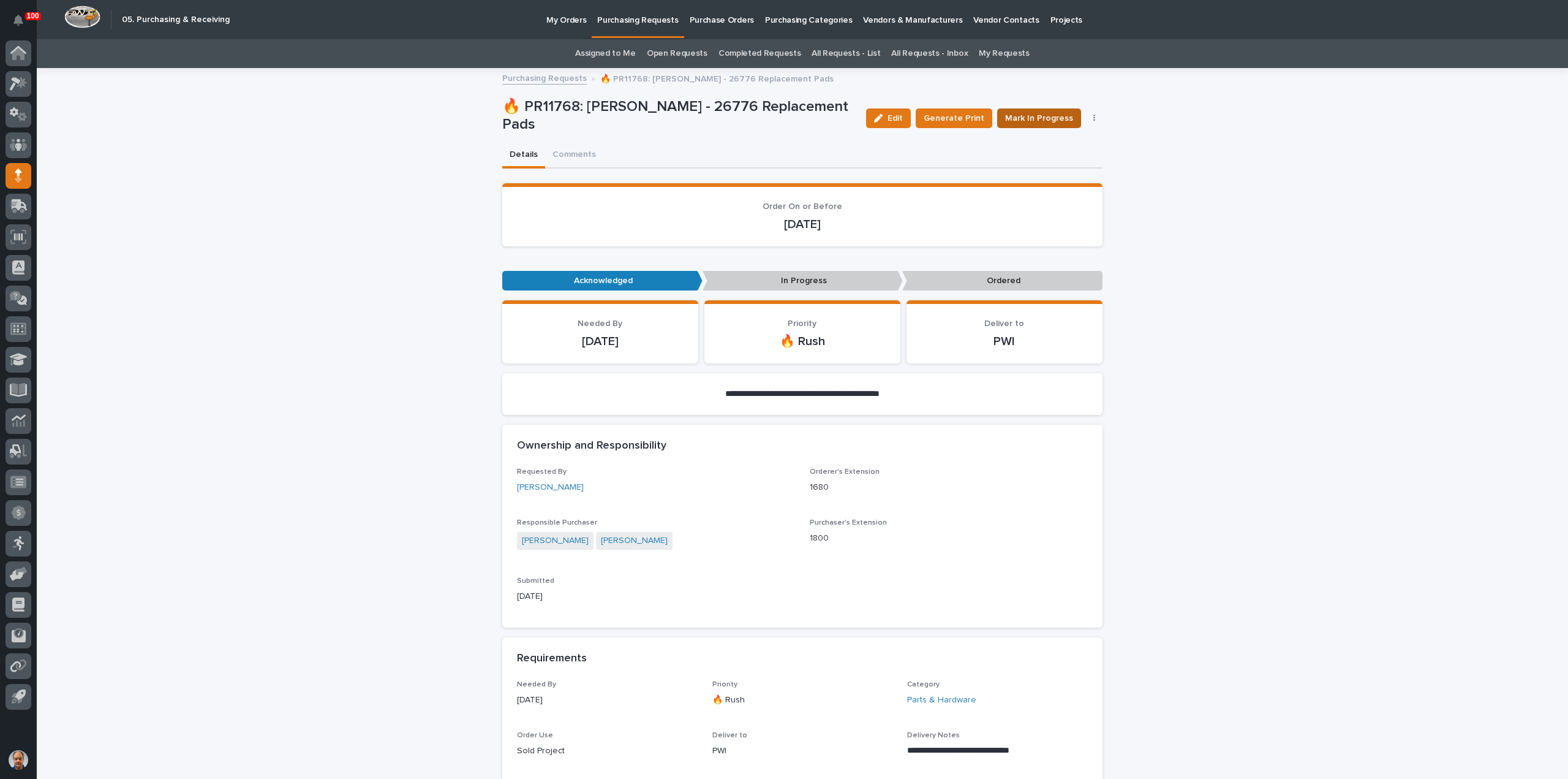
click at [1025, 115] on span "Mark In Progress" at bounding box center [1039, 118] width 68 height 12
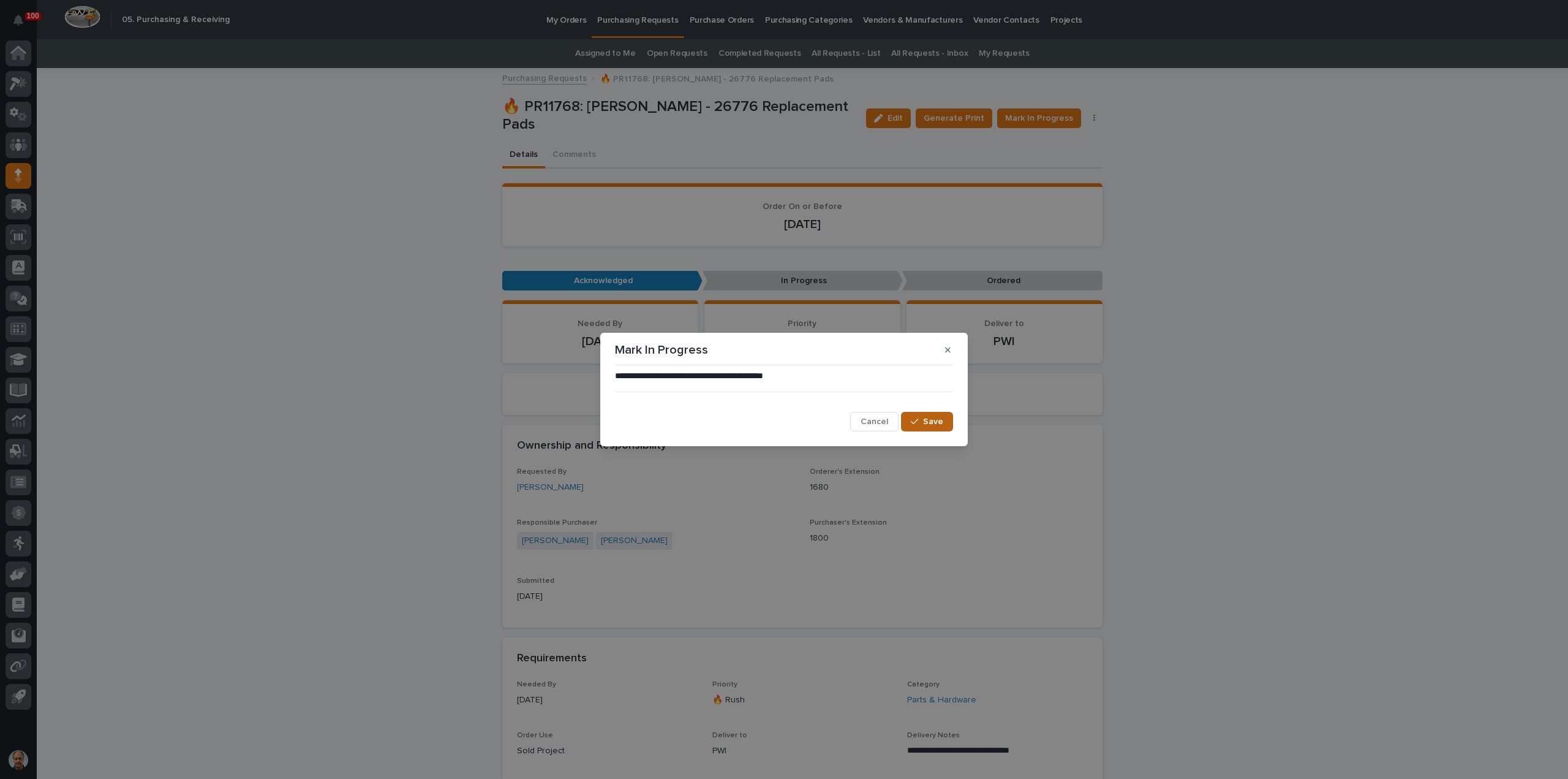
click at [936, 424] on span "Save" at bounding box center [933, 421] width 21 height 8
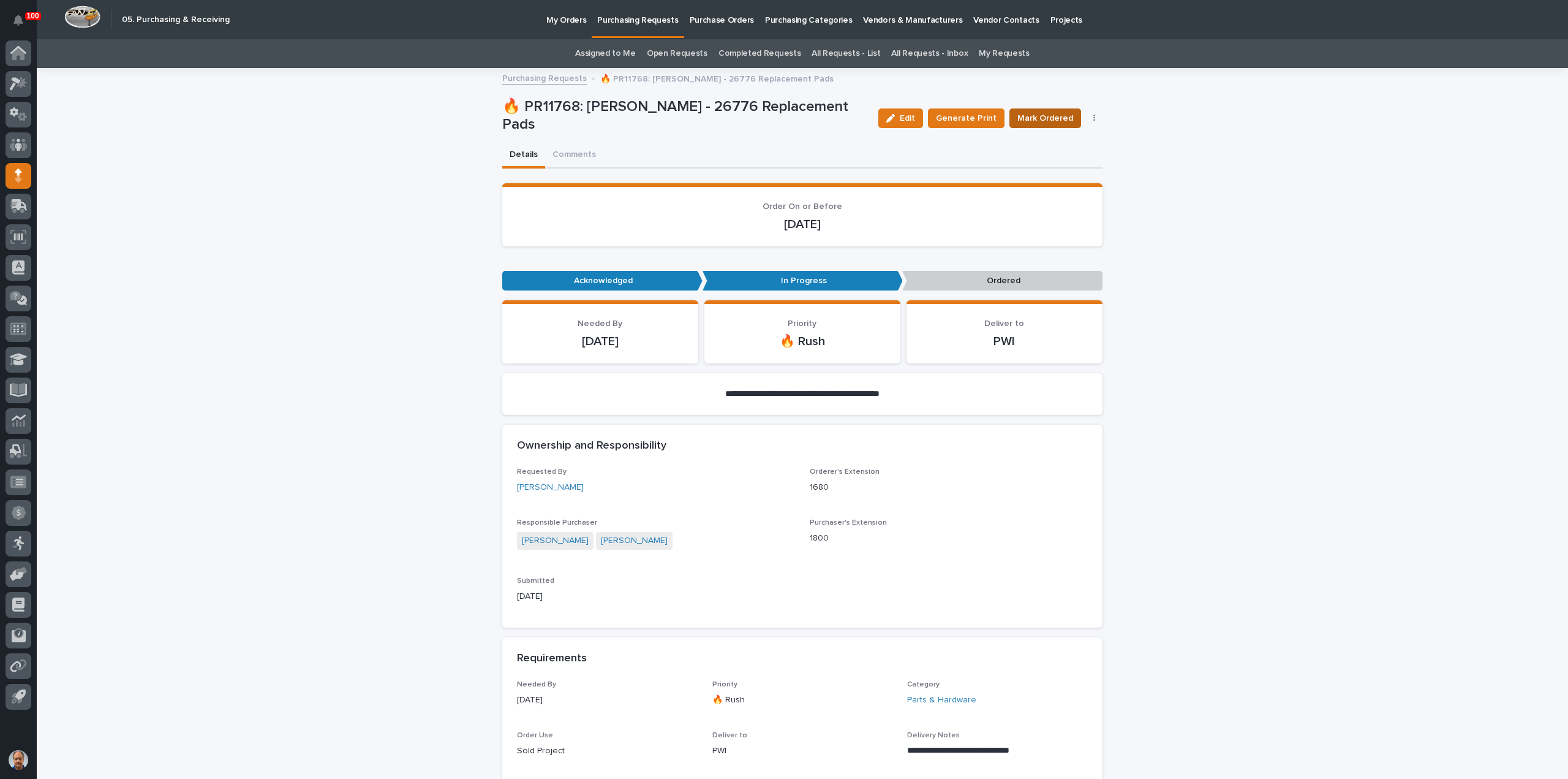
click at [1040, 115] on span "Mark Ordered" at bounding box center [1046, 118] width 56 height 12
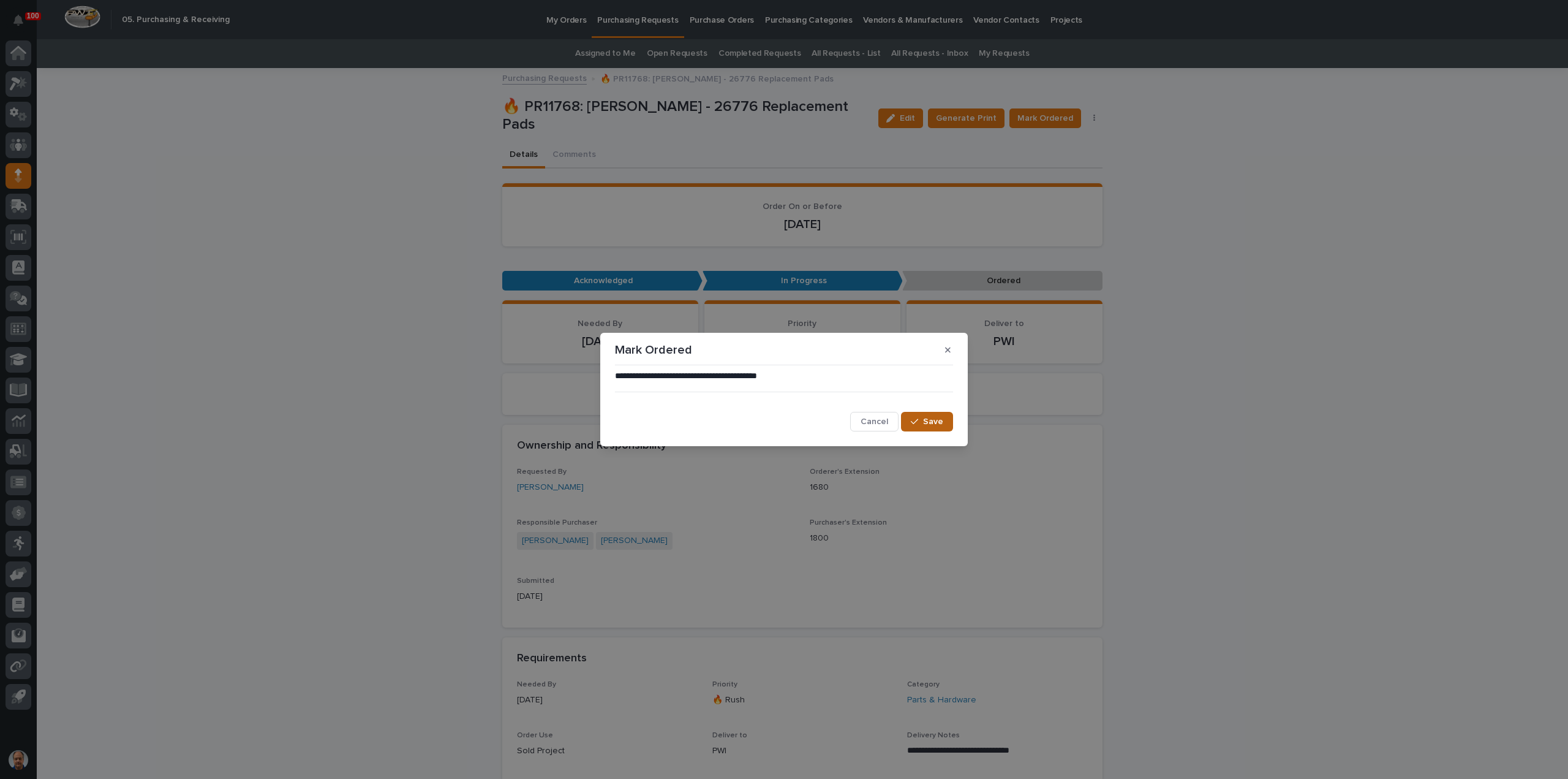
click at [932, 422] on span "Save" at bounding box center [933, 421] width 21 height 8
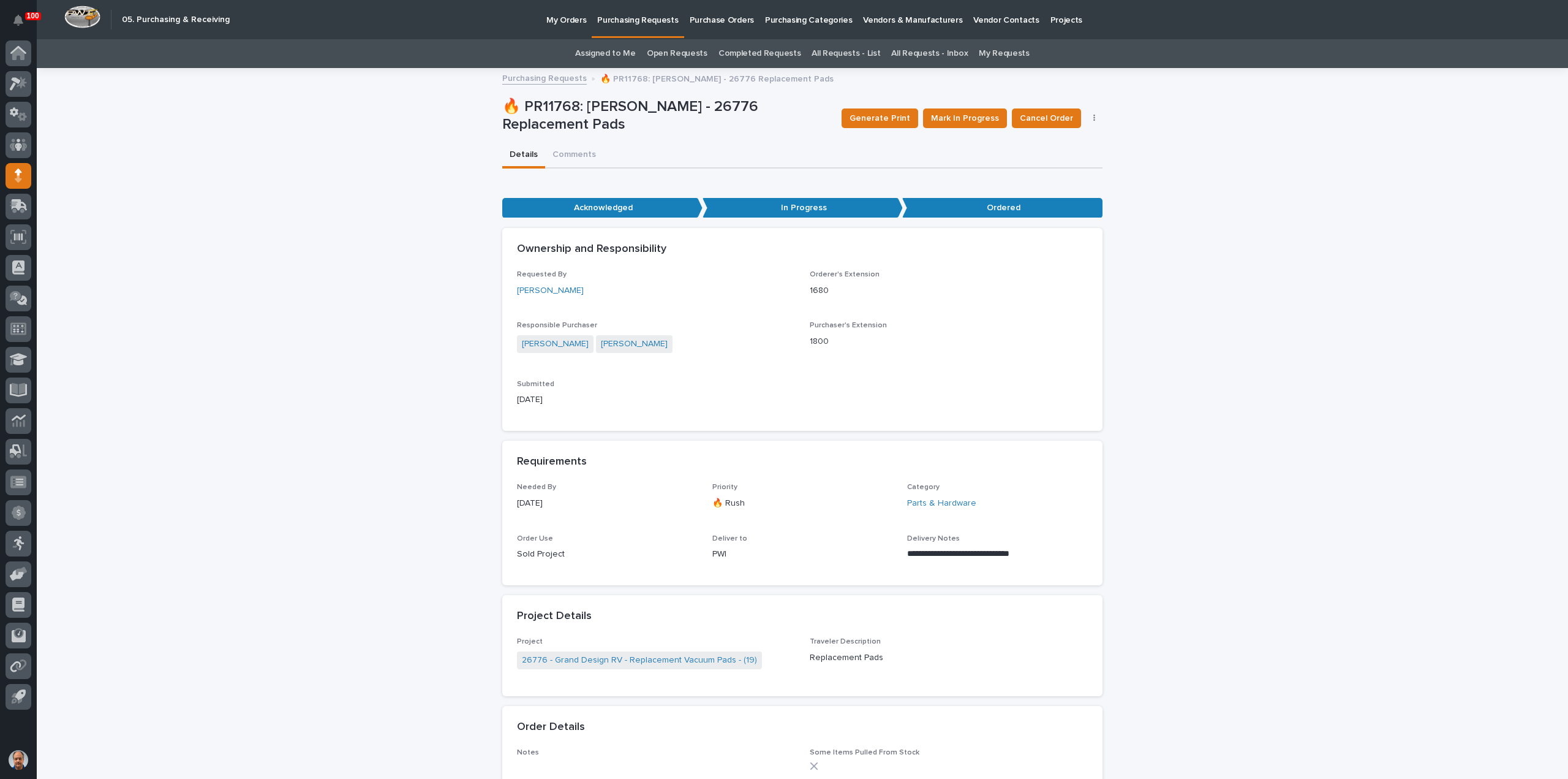
click at [625, 13] on p "Purchasing Requests" at bounding box center [638, 12] width 81 height 26
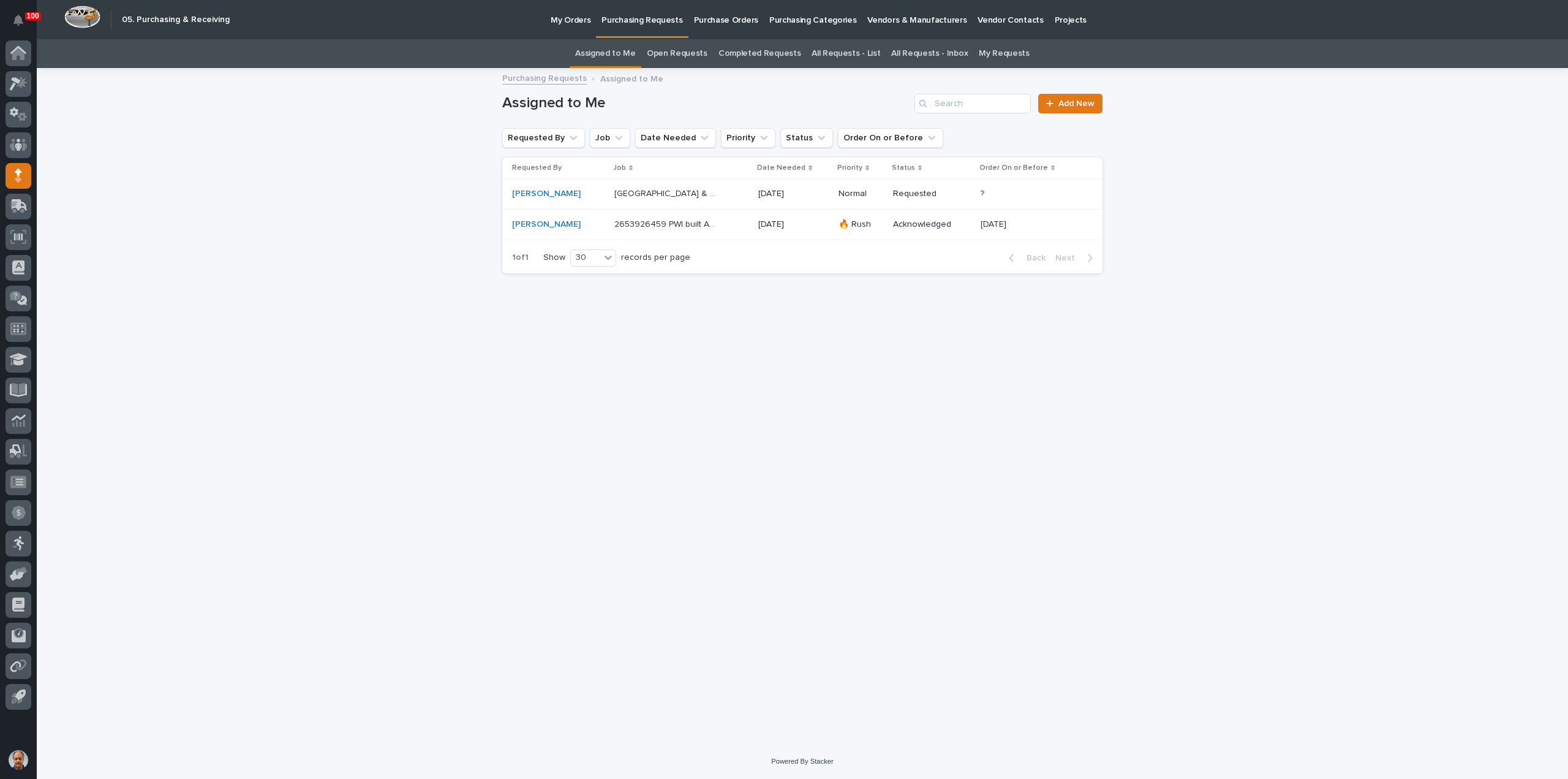
click at [646, 222] on p "2653926459 PWI built Anver lifters" at bounding box center [667, 223] width 105 height 13
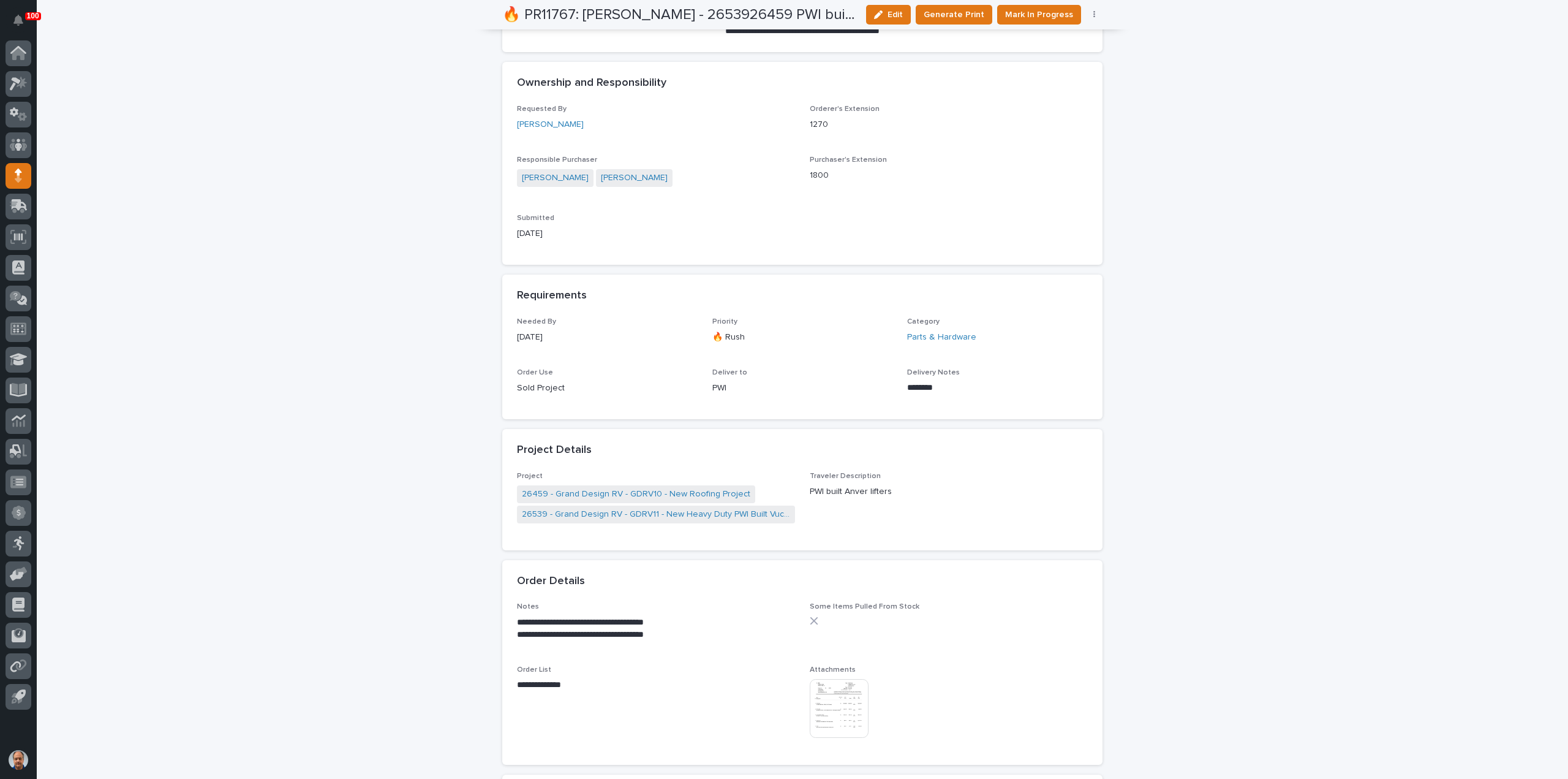
scroll to position [368, 0]
